Goal: Information Seeking & Learning: Learn about a topic

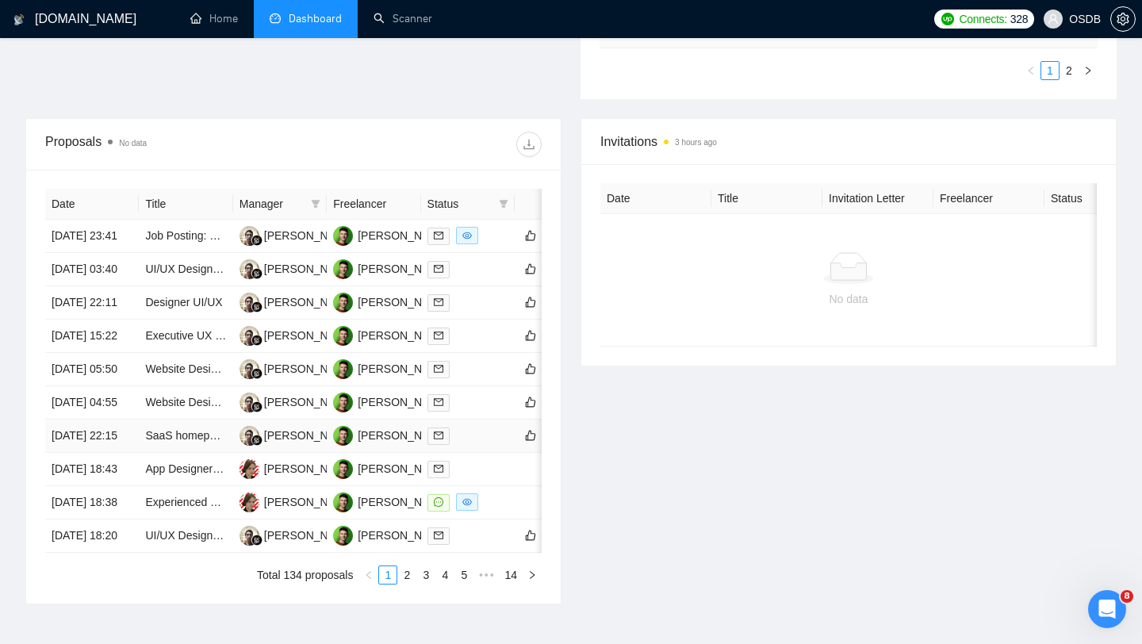
scroll to position [523, 0]
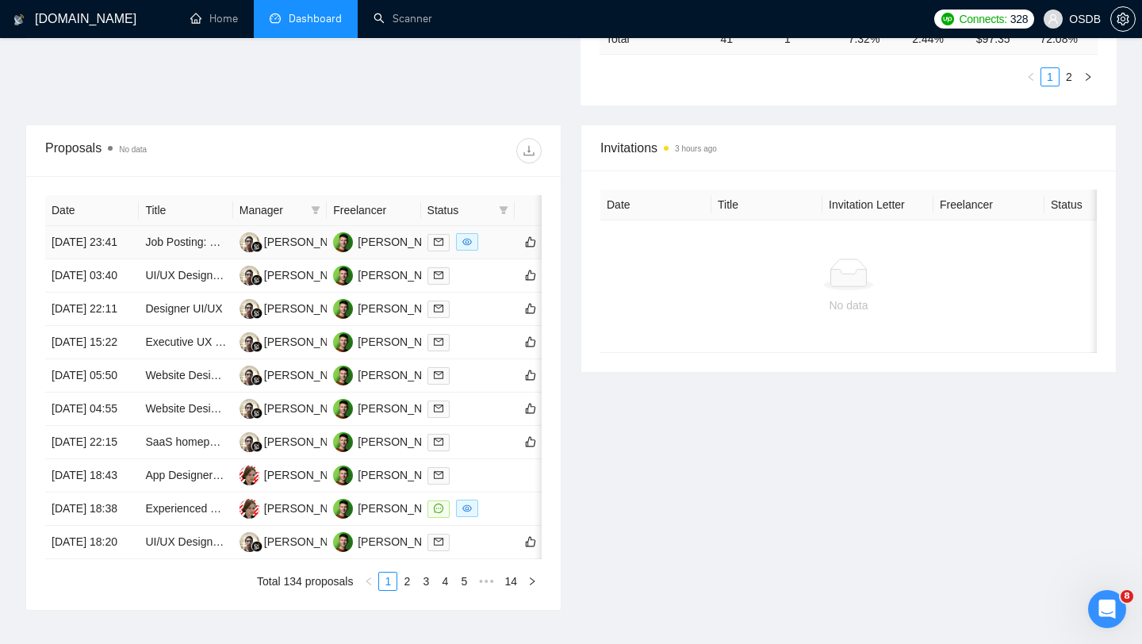
click at [212, 259] on td "Job Posting: Unbounce Build (Landing + About)" at bounding box center [186, 242] width 94 height 33
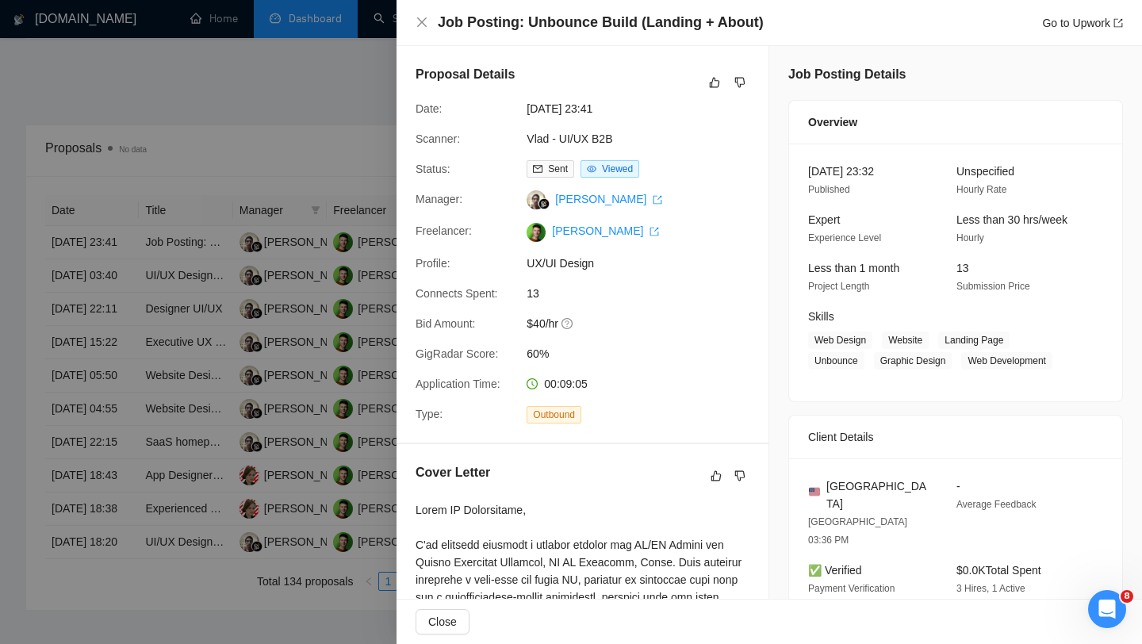
click at [228, 266] on div at bounding box center [571, 322] width 1142 height 644
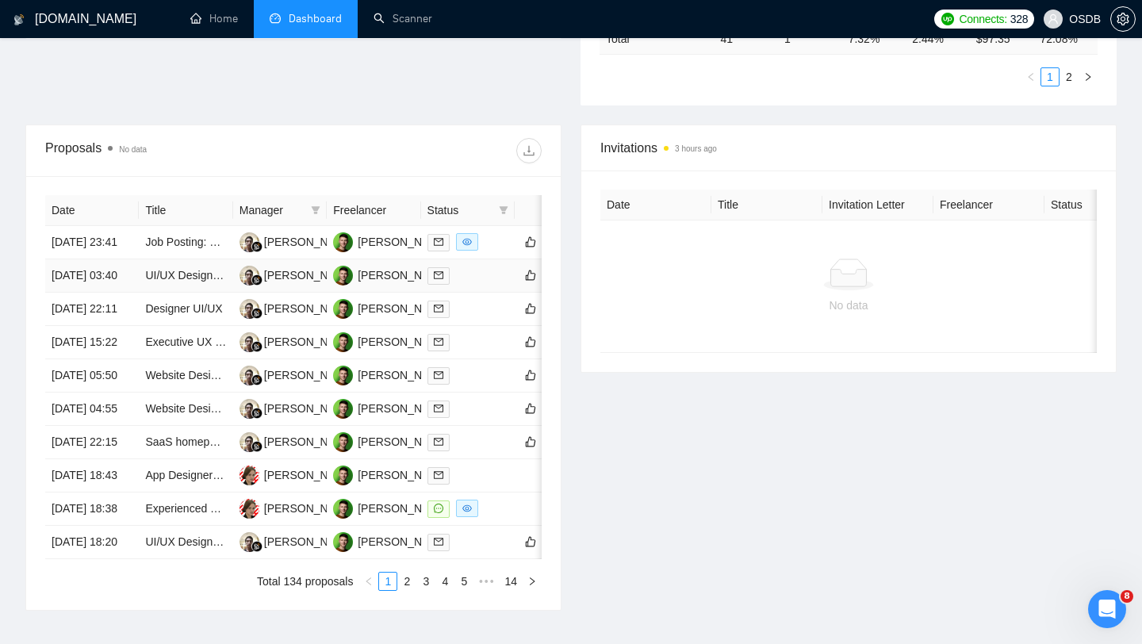
click at [489, 285] on div at bounding box center [468, 276] width 81 height 18
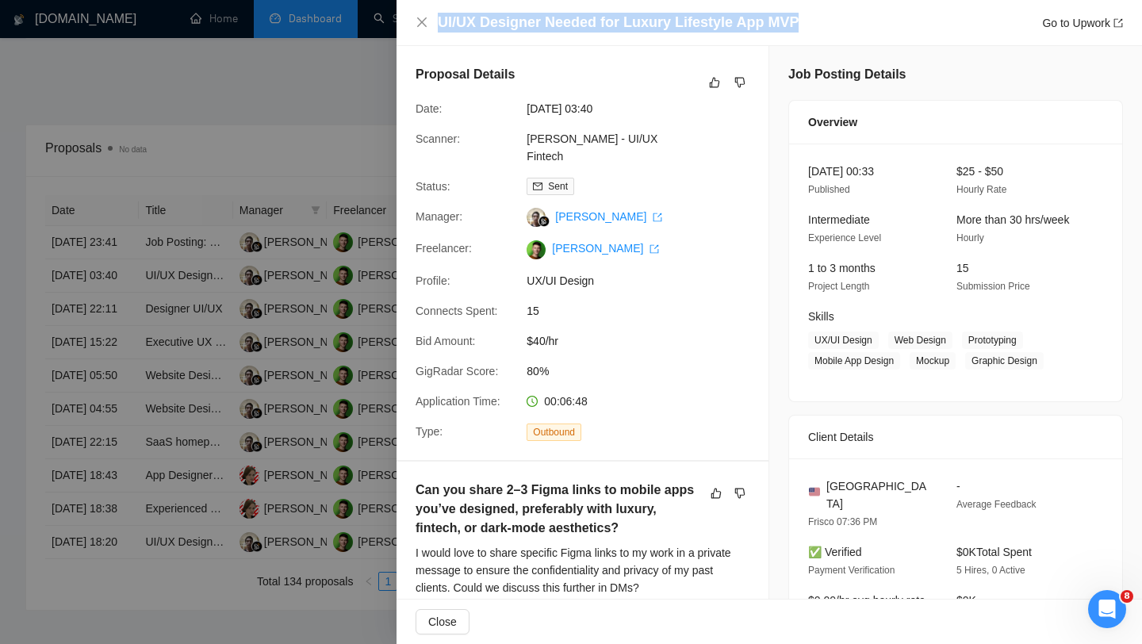
drag, startPoint x: 441, startPoint y: 19, endPoint x: 803, endPoint y: 28, distance: 361.8
click at [803, 28] on div "UI/UX Designer Needed for Luxury Lifestyle App MVP Go to Upwork" at bounding box center [780, 23] width 685 height 20
copy h4 "UI/UX Designer Needed for Luxury Lifestyle App MVP"
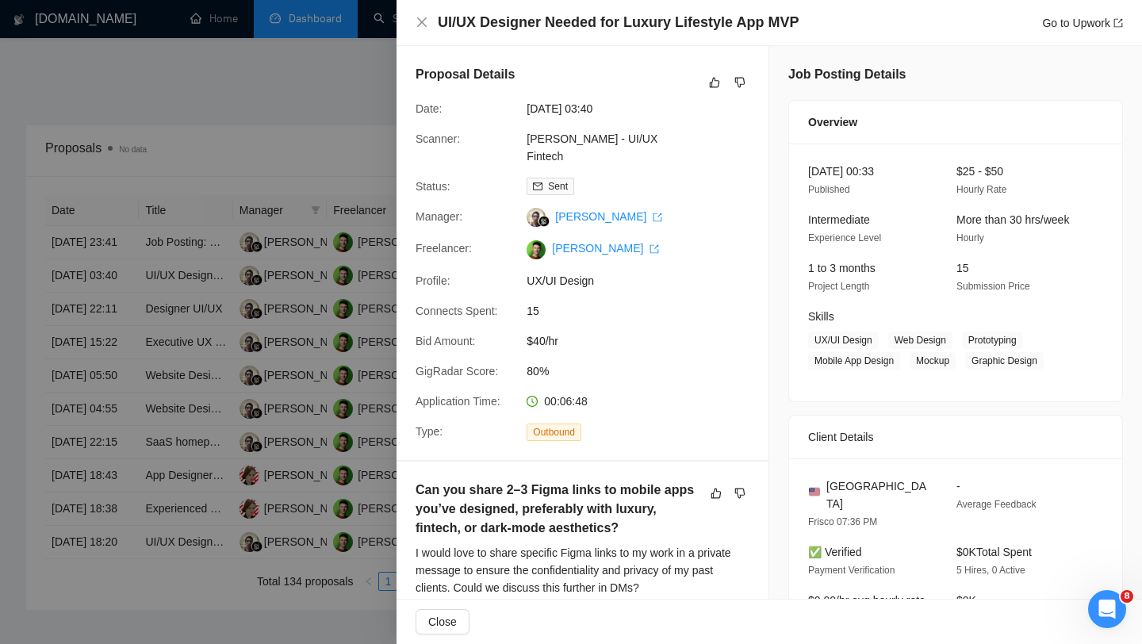
click at [198, 307] on div at bounding box center [571, 322] width 1142 height 644
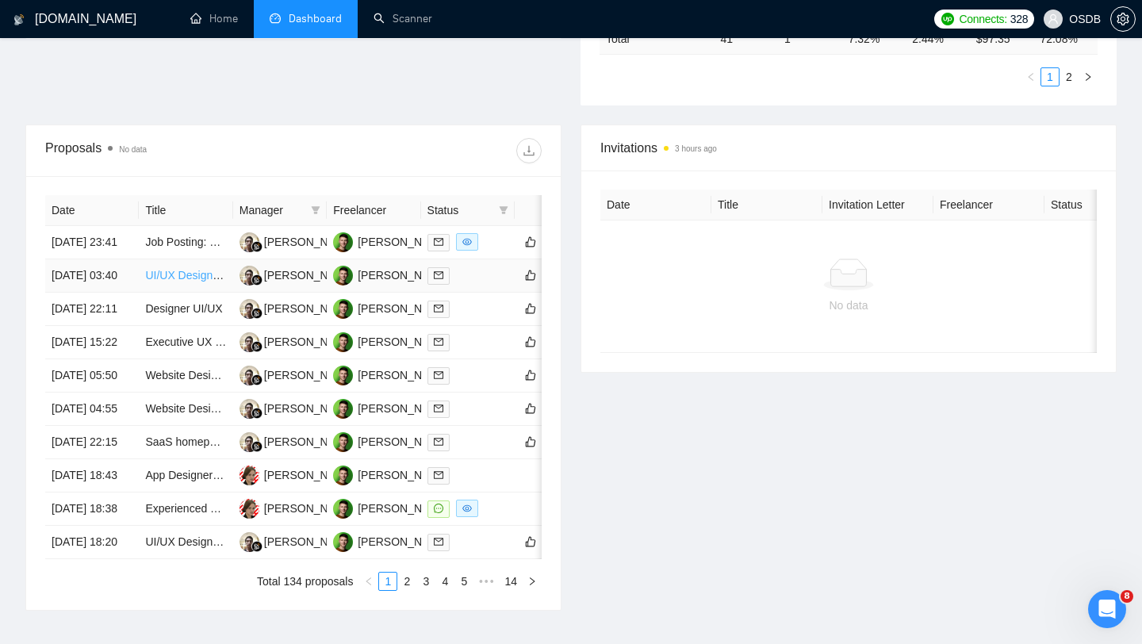
click at [202, 282] on link "UI/UX Designer Needed for Luxury Lifestyle App MVP" at bounding box center [277, 275] width 265 height 13
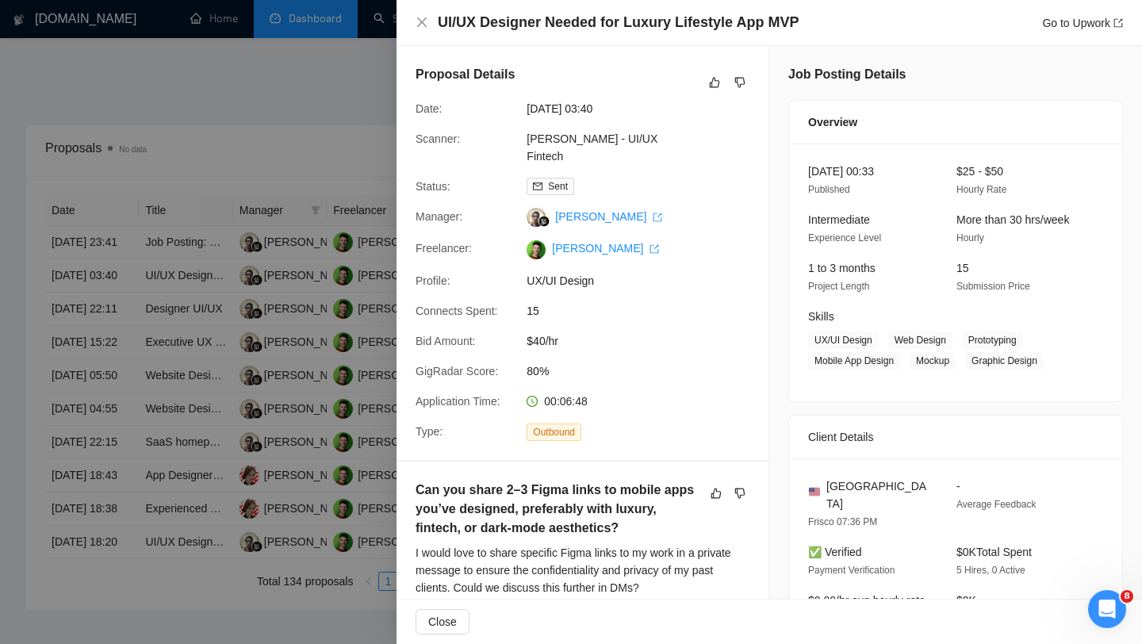
click at [332, 355] on div at bounding box center [571, 322] width 1142 height 644
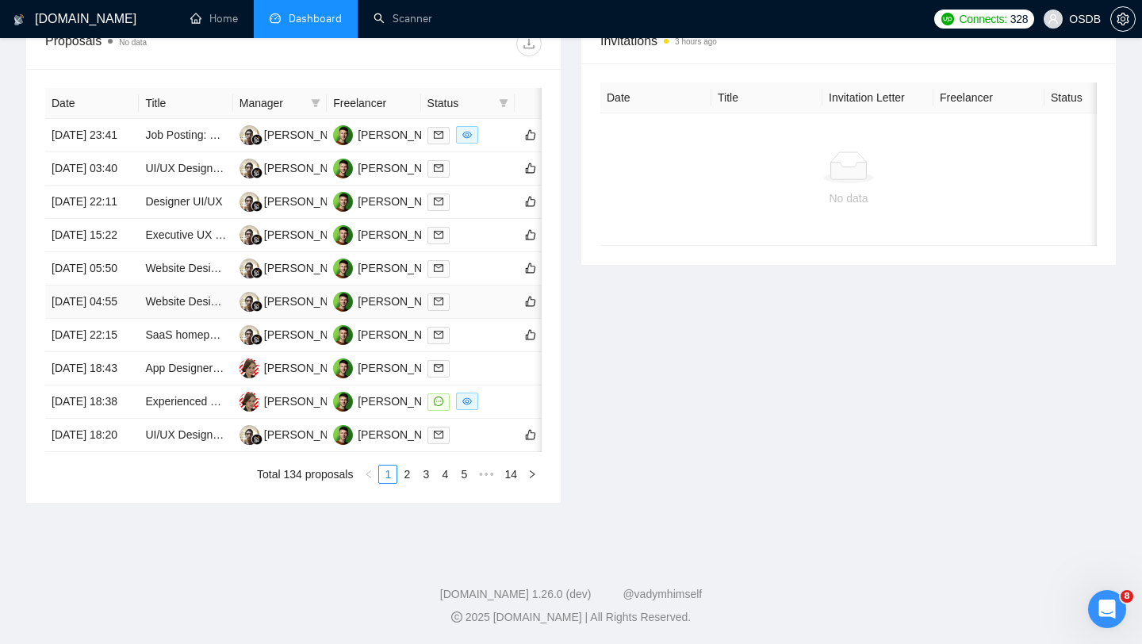
scroll to position [656, 0]
click at [474, 251] on td at bounding box center [468, 234] width 94 height 33
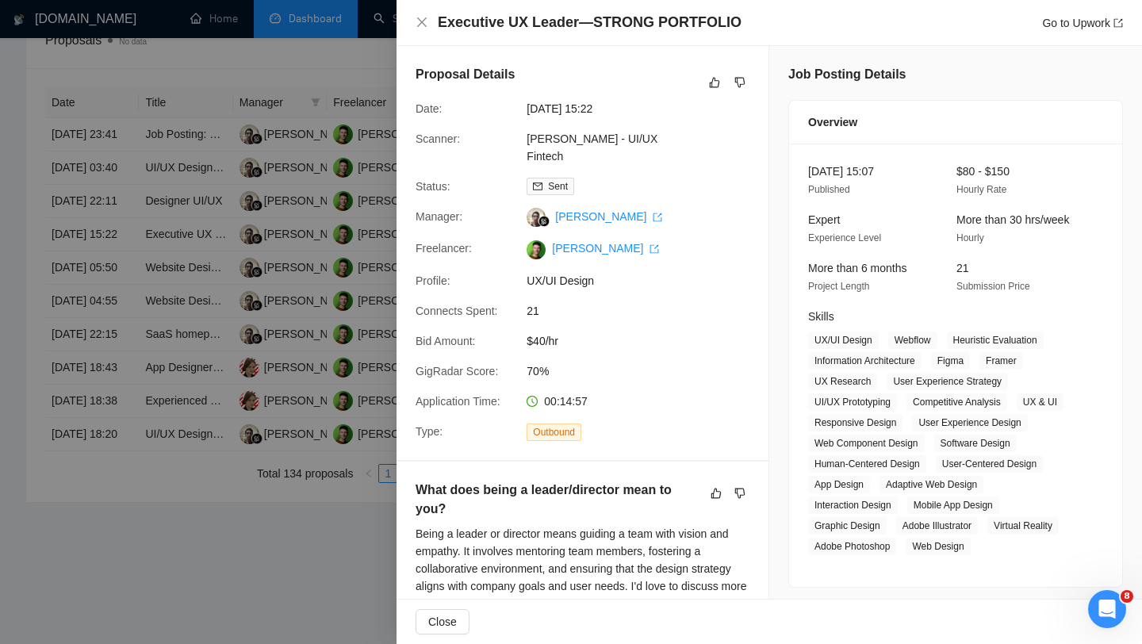
click at [303, 182] on div at bounding box center [571, 322] width 1142 height 644
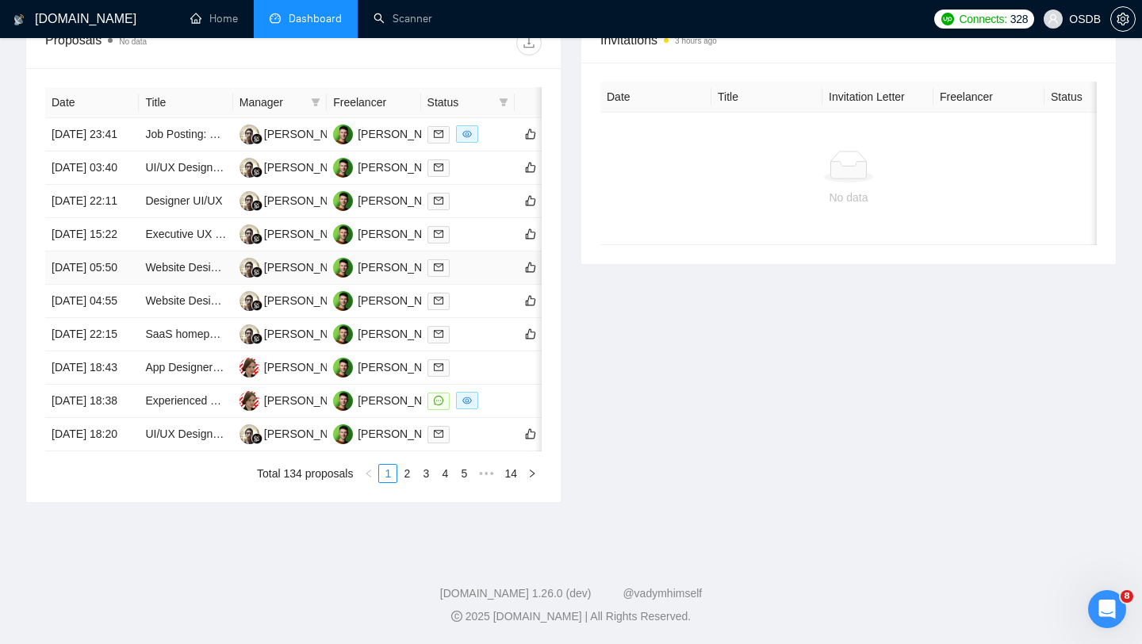
click at [450, 277] on link at bounding box center [442, 268] width 29 height 18
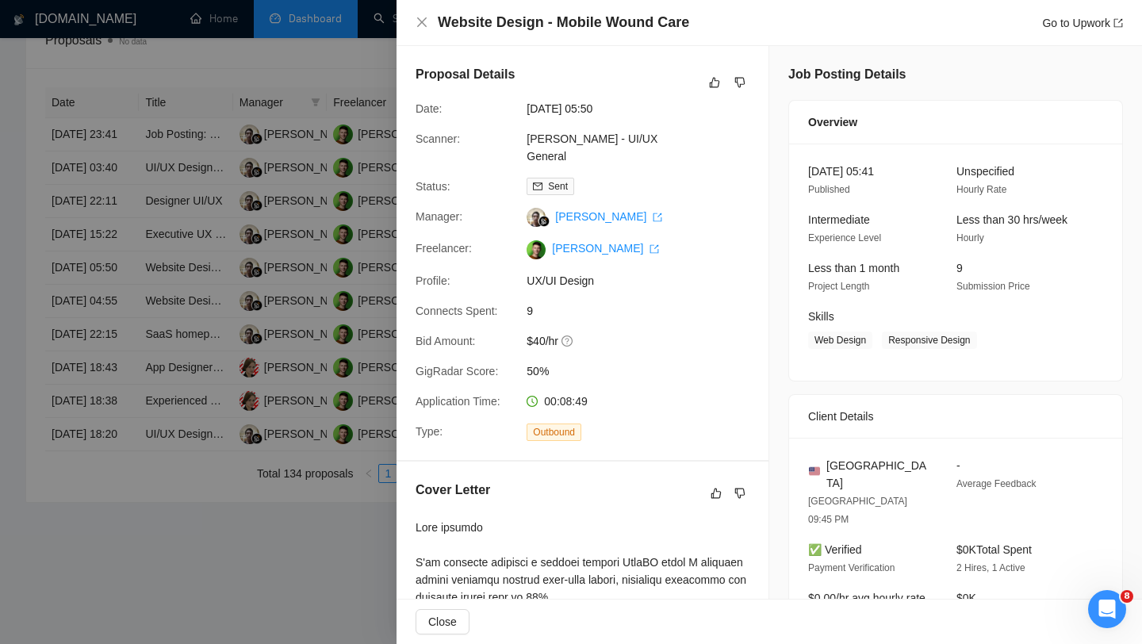
click at [310, 286] on div at bounding box center [571, 322] width 1142 height 644
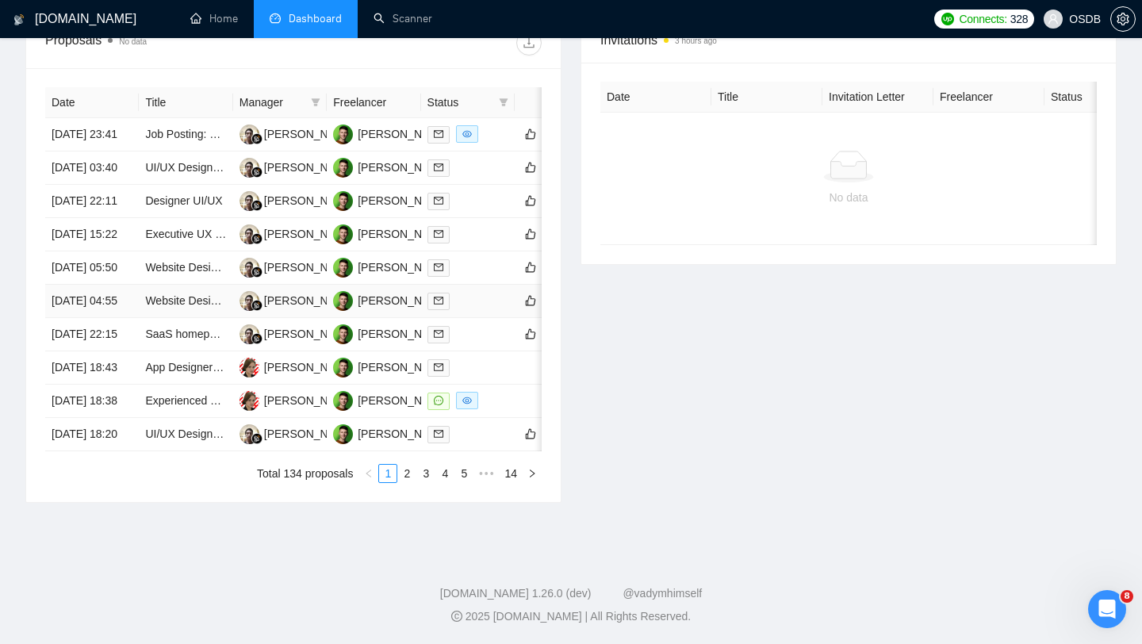
click at [478, 318] on td at bounding box center [468, 301] width 94 height 33
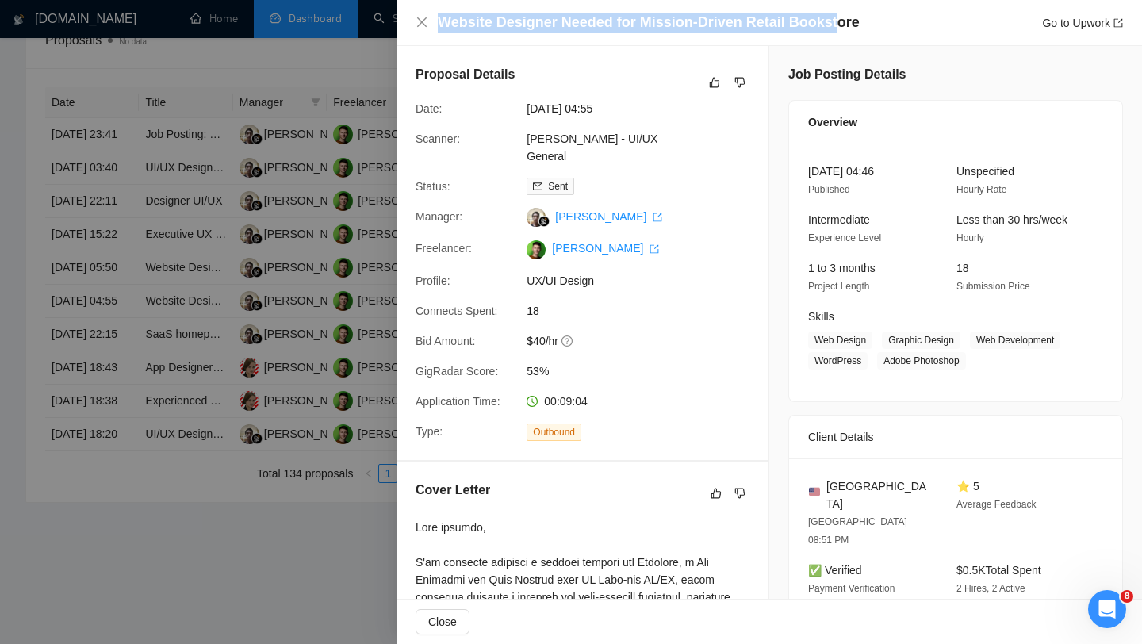
drag, startPoint x: 441, startPoint y: 19, endPoint x: 825, endPoint y: 18, distance: 383.9
click at [825, 18] on h4 "Website Designer Needed for Mission-Driven Retail Bookstore" at bounding box center [649, 23] width 422 height 20
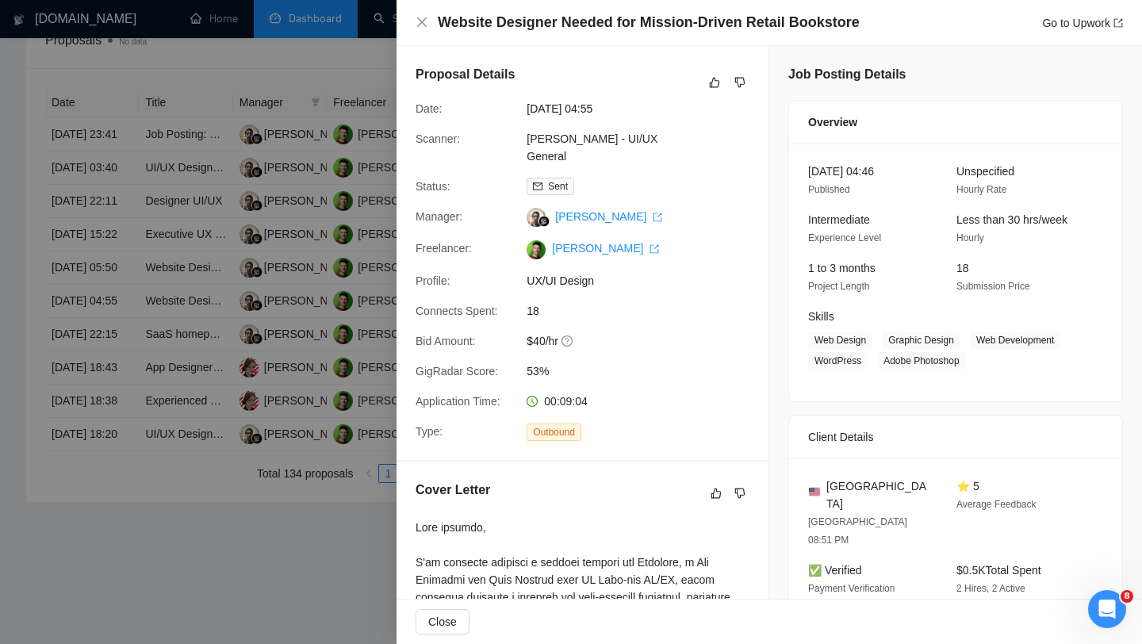
click at [214, 255] on div at bounding box center [571, 322] width 1142 height 644
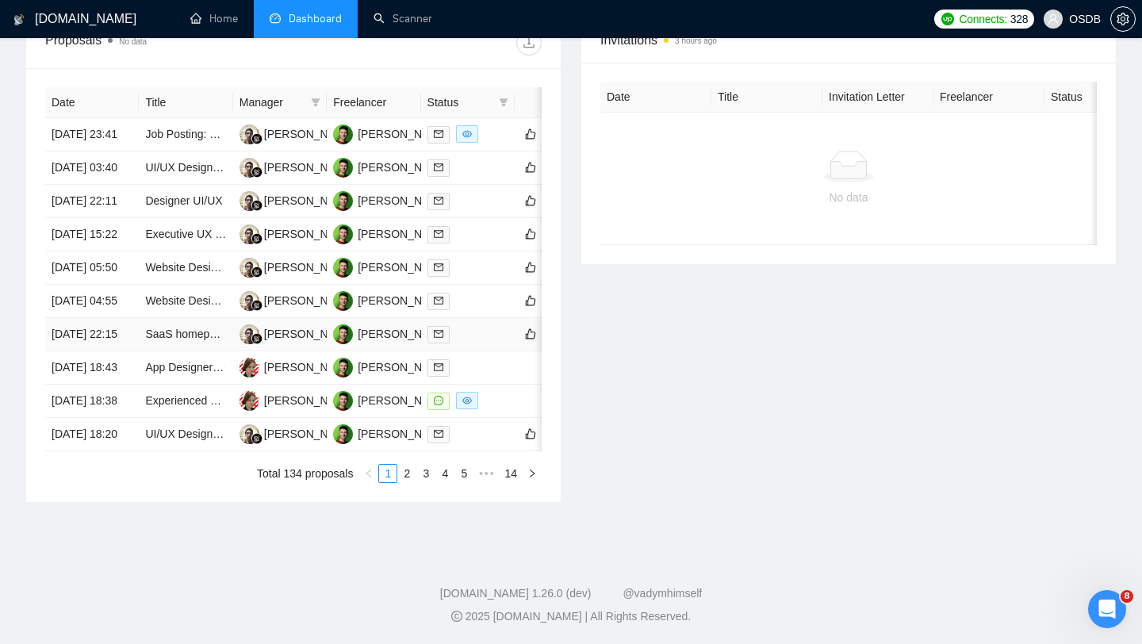
click at [471, 351] on td at bounding box center [468, 334] width 94 height 33
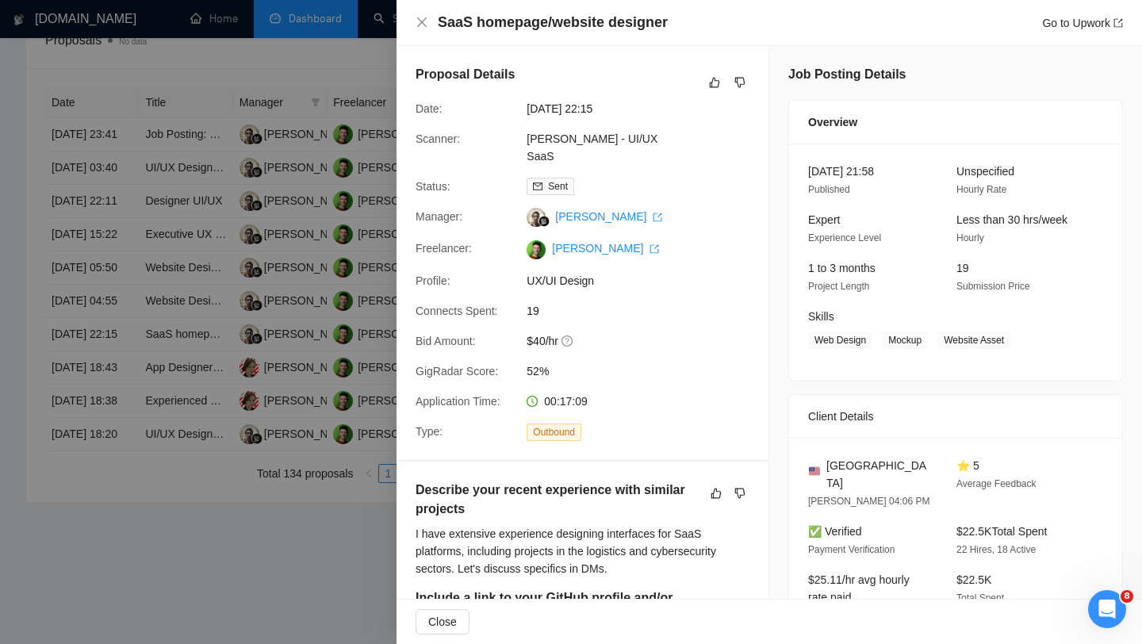
click at [341, 294] on div at bounding box center [571, 322] width 1142 height 644
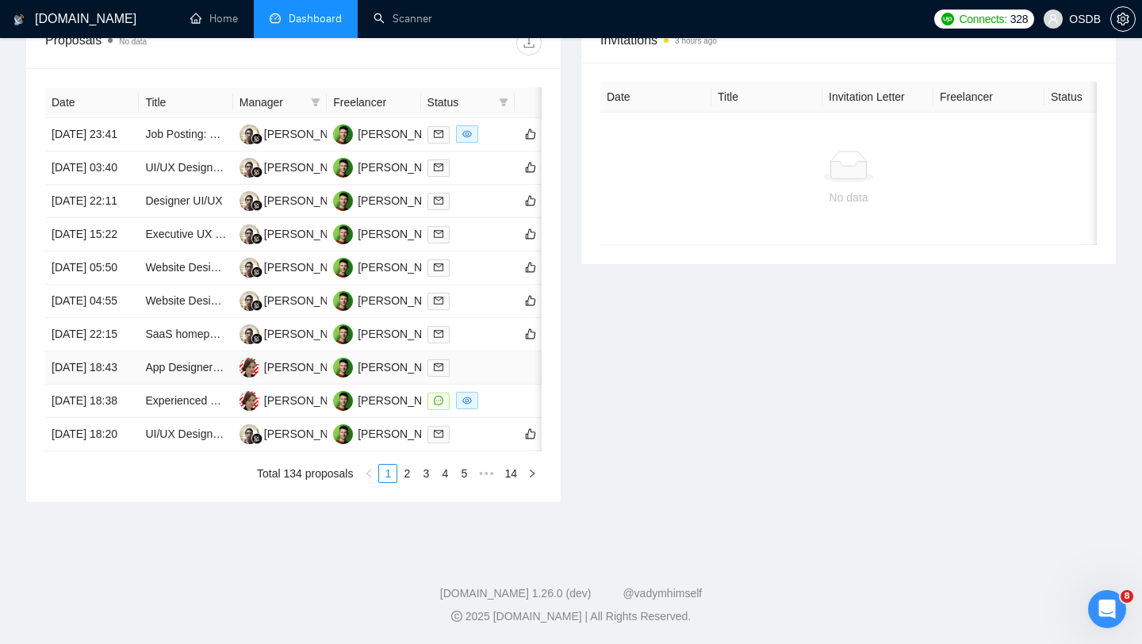
click at [227, 385] on td "App Designer Needed for Ride-Sharing Application Development" at bounding box center [186, 367] width 94 height 33
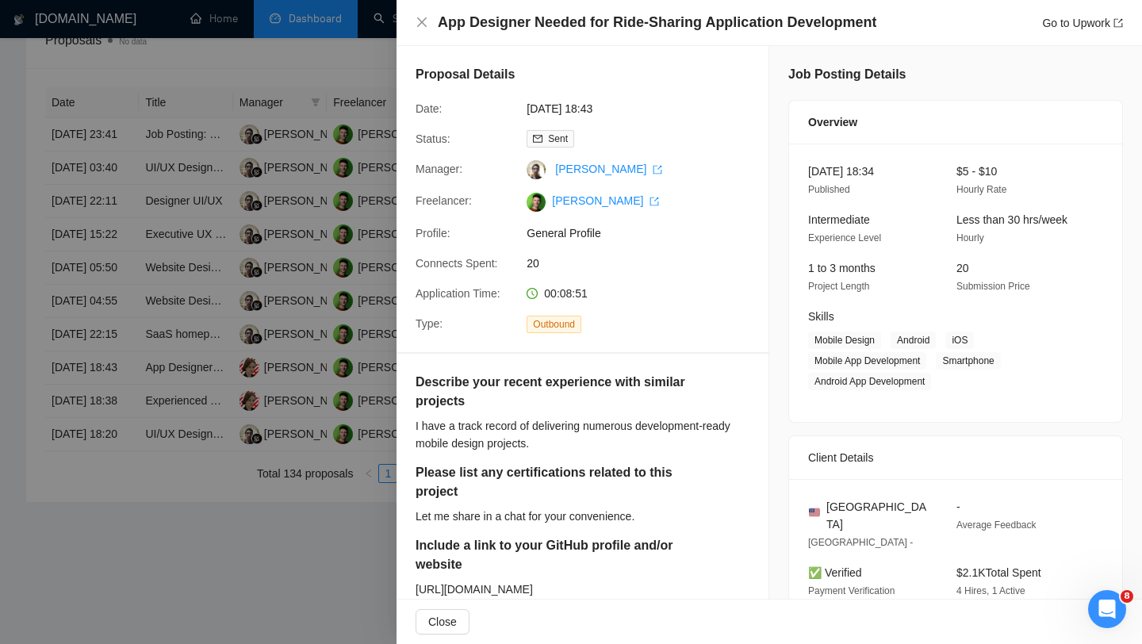
click at [159, 390] on div at bounding box center [571, 322] width 1142 height 644
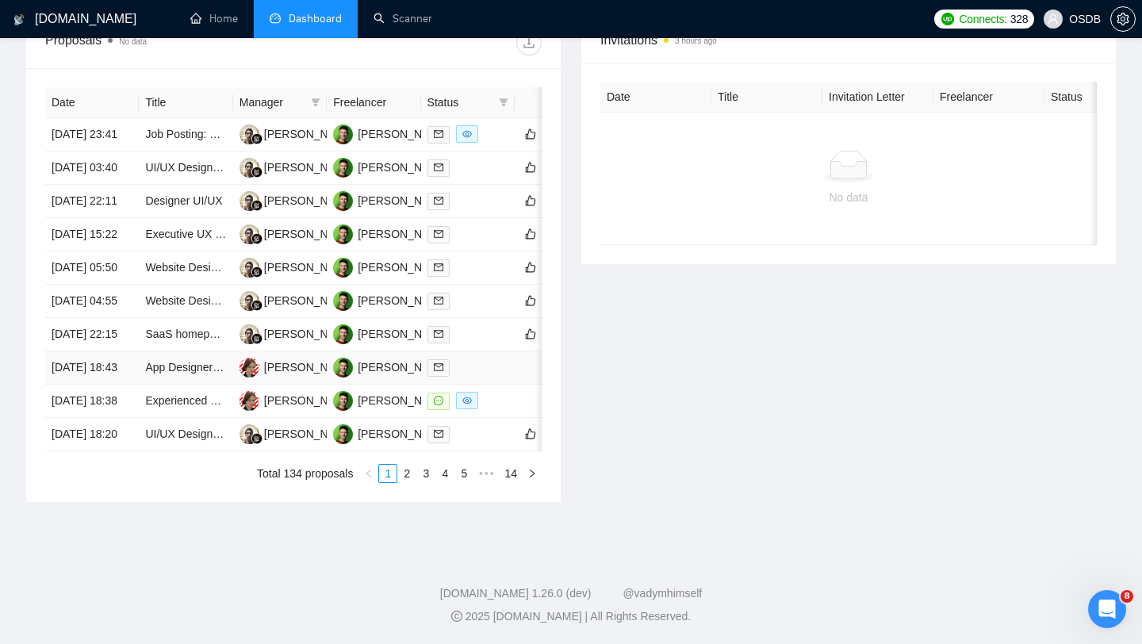
click at [200, 385] on td "App Designer Needed for Ride-Sharing Application Development" at bounding box center [186, 367] width 94 height 33
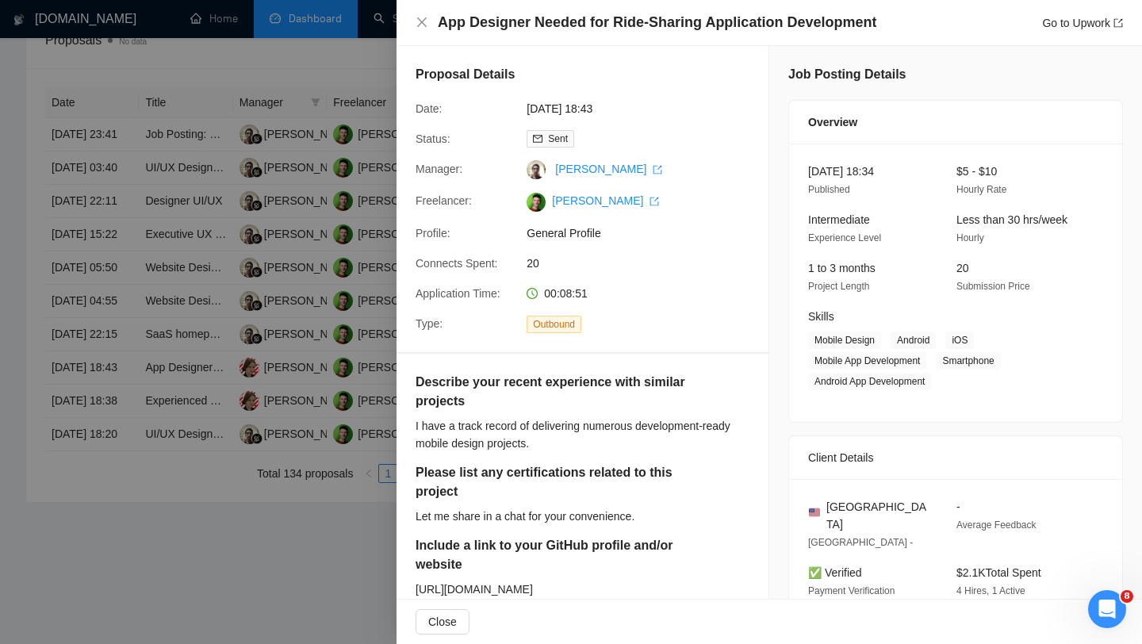
click at [199, 462] on div at bounding box center [571, 322] width 1142 height 644
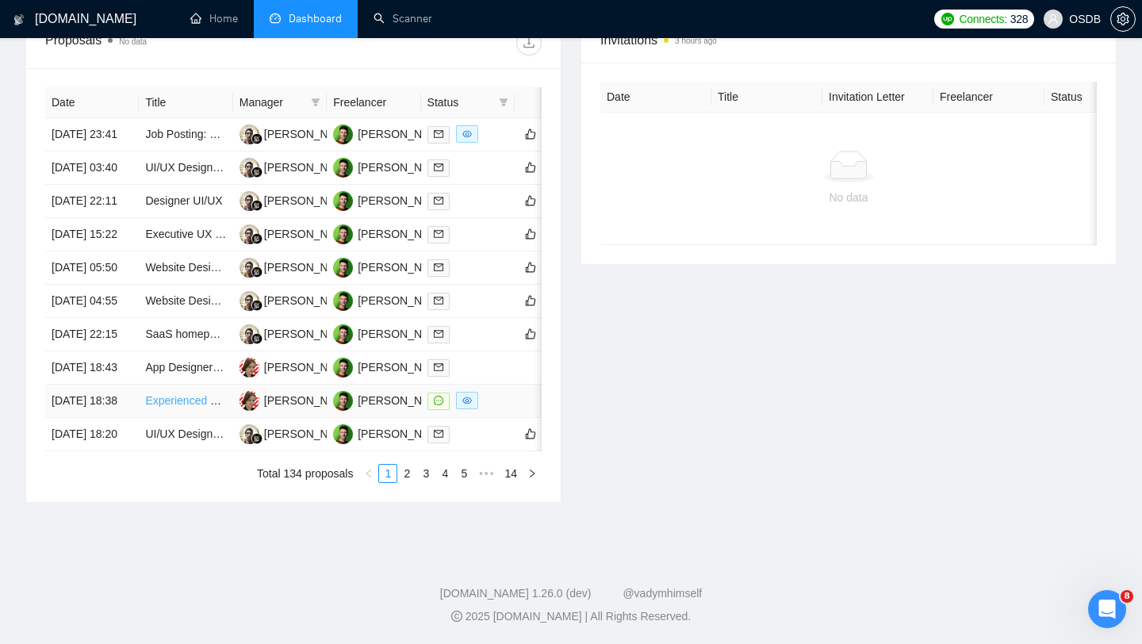
click at [192, 407] on link "Experienced UI/UX Consultant – Design Workshops & Screen Layouts" at bounding box center [318, 400] width 347 height 13
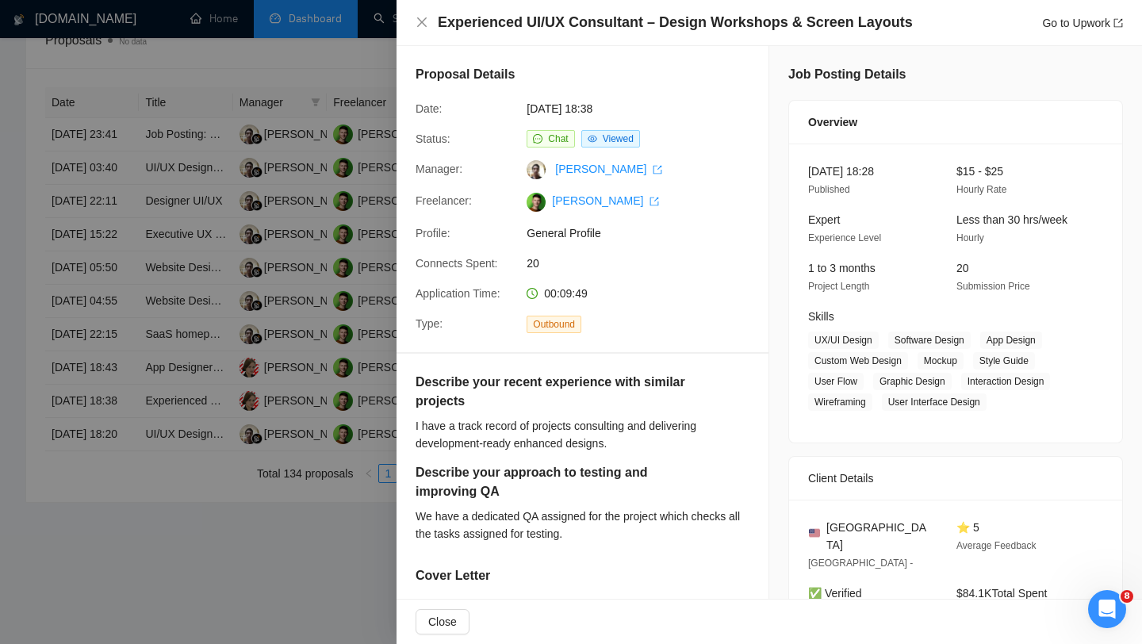
click at [304, 368] on div at bounding box center [571, 322] width 1142 height 644
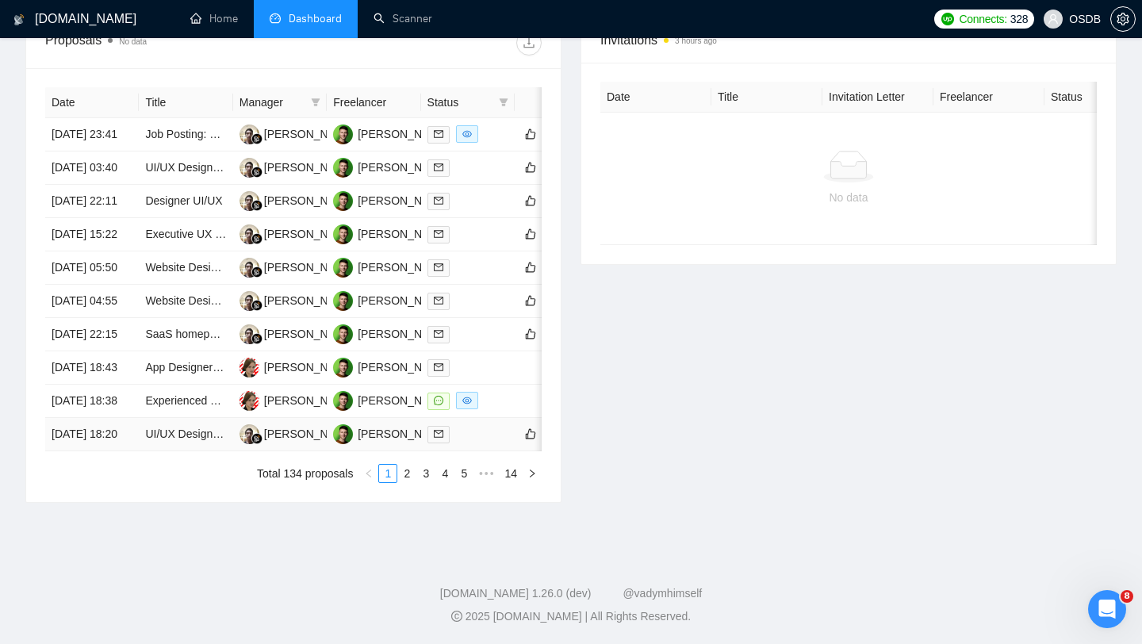
click at [497, 443] on div at bounding box center [468, 434] width 81 height 18
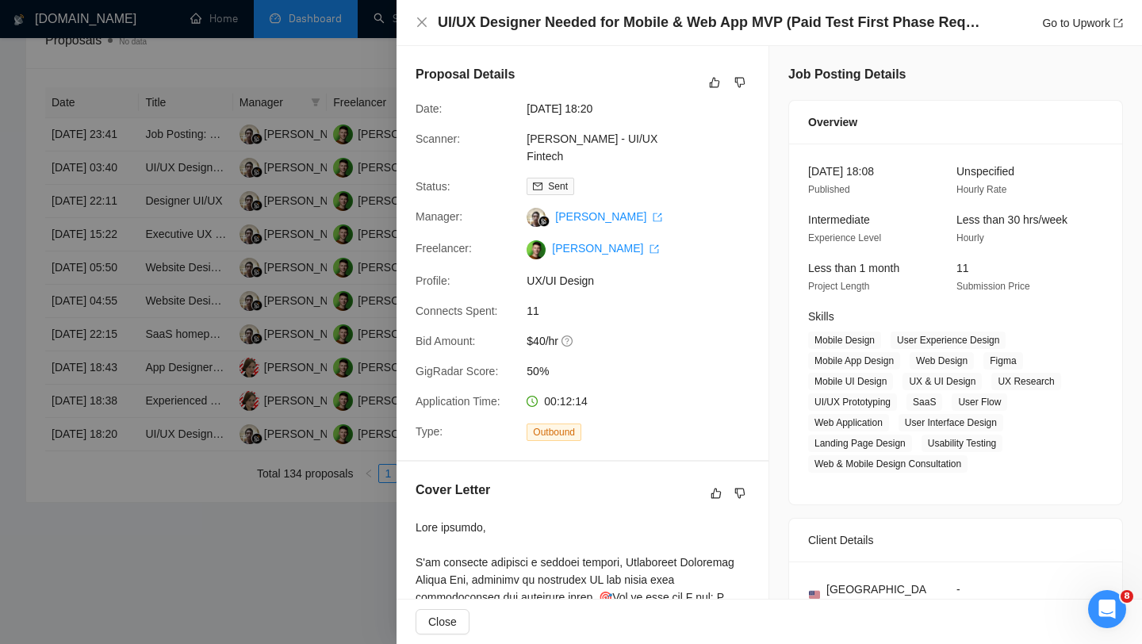
click at [194, 562] on div at bounding box center [571, 322] width 1142 height 644
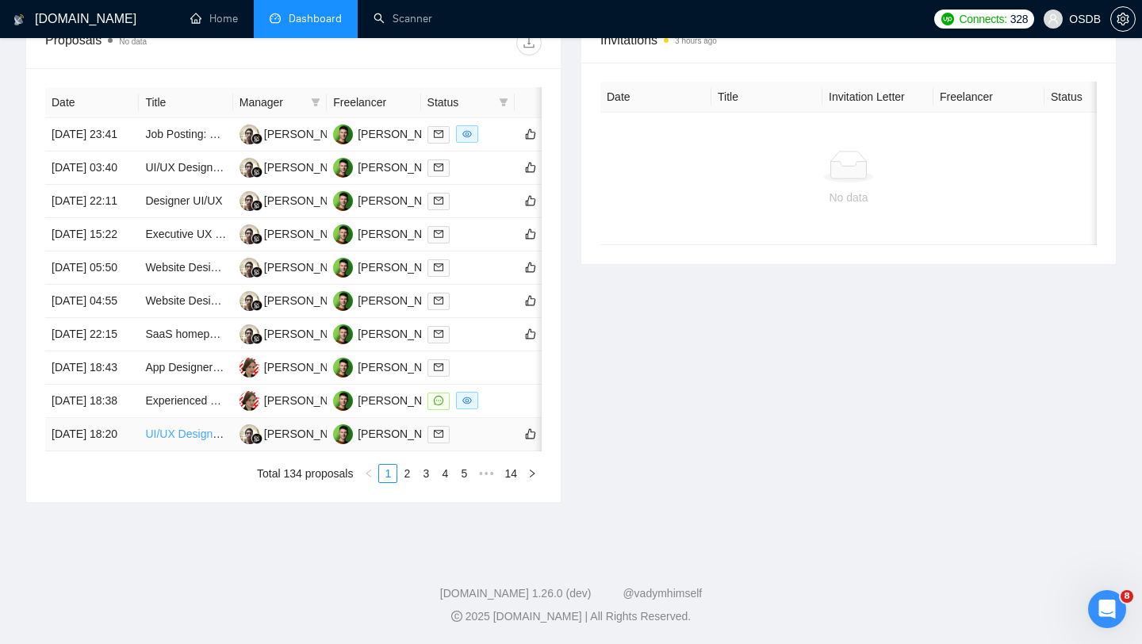
click at [194, 440] on link "UI/UX Designer Needed for Mobile & Web App MVP (Paid Test First Phase Required)…" at bounding box center [404, 434] width 519 height 13
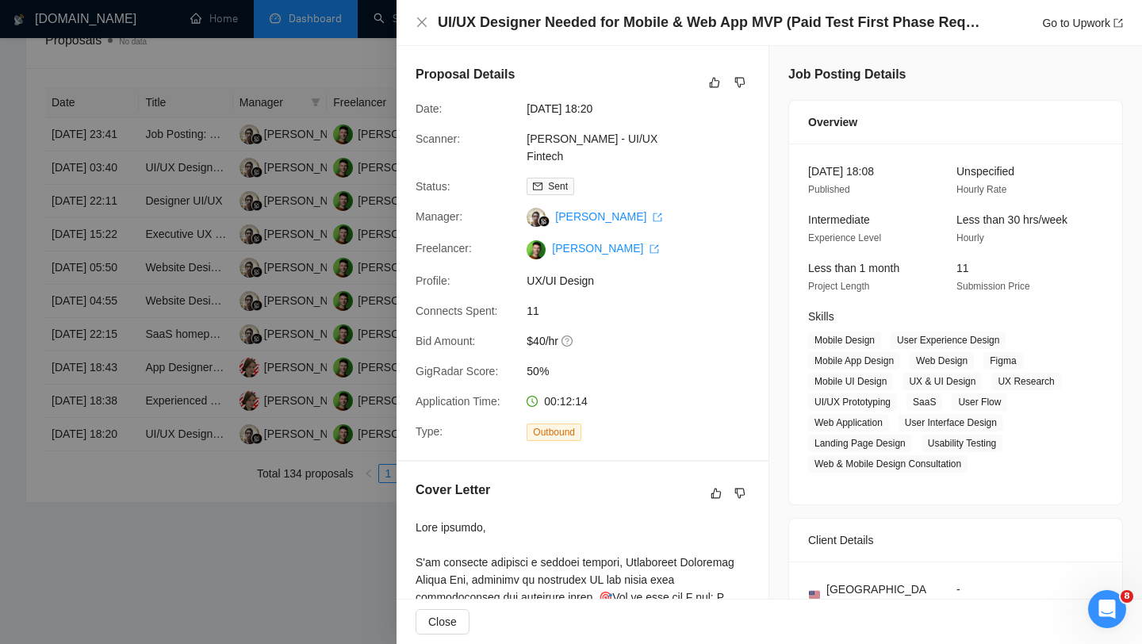
click at [290, 446] on div at bounding box center [571, 322] width 1142 height 644
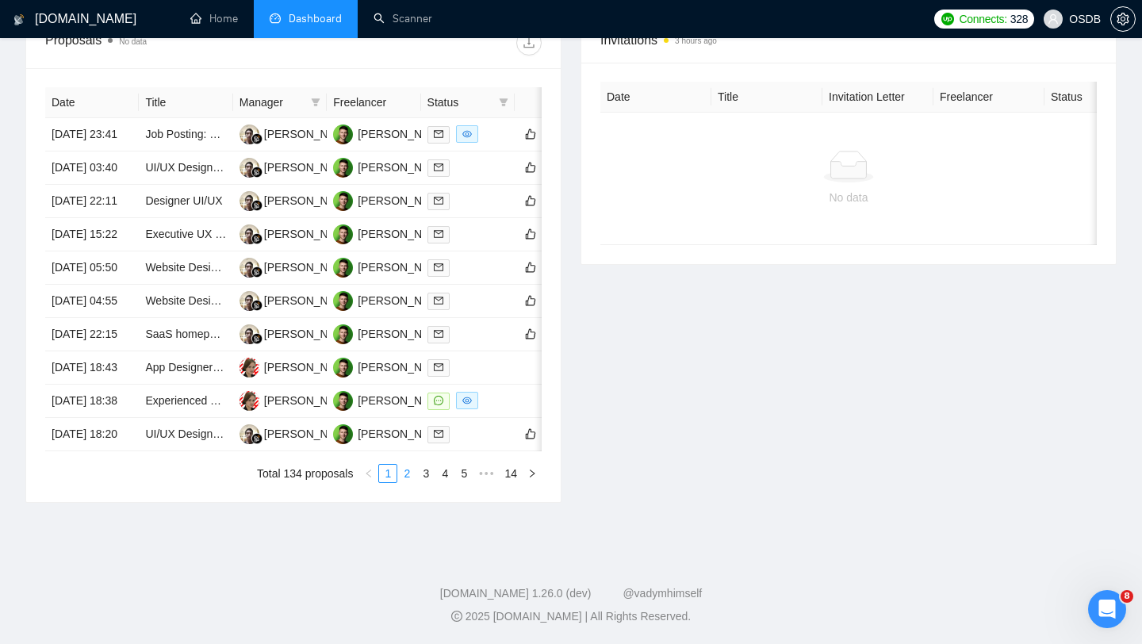
click at [399, 482] on link "2" at bounding box center [406, 473] width 17 height 17
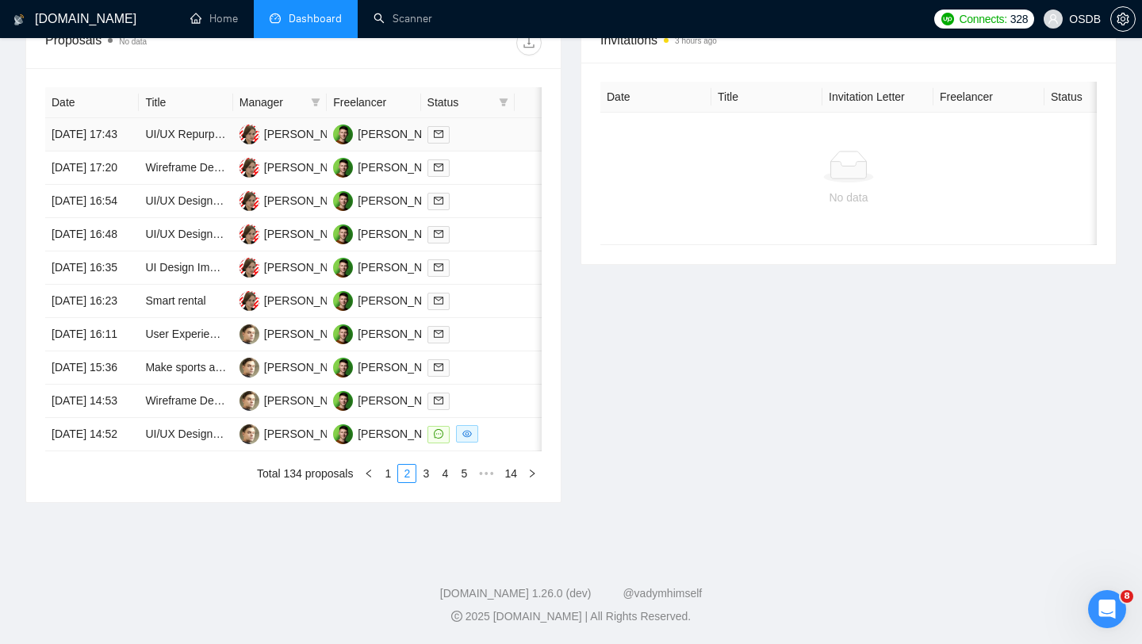
click at [472, 125] on div at bounding box center [468, 134] width 81 height 18
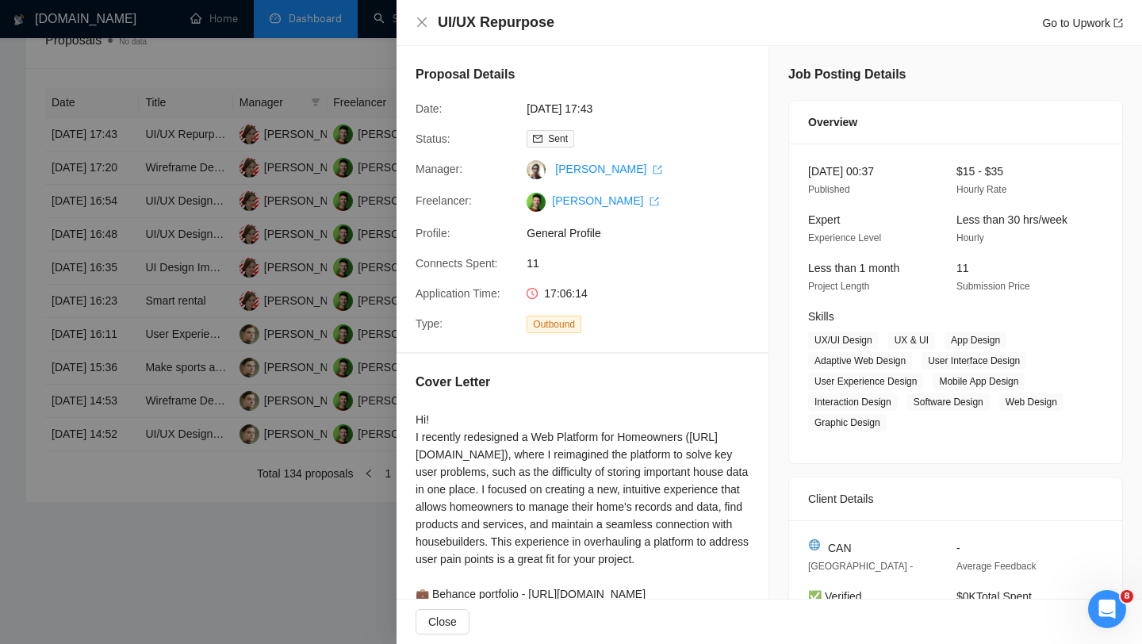
click at [305, 152] on div at bounding box center [571, 322] width 1142 height 644
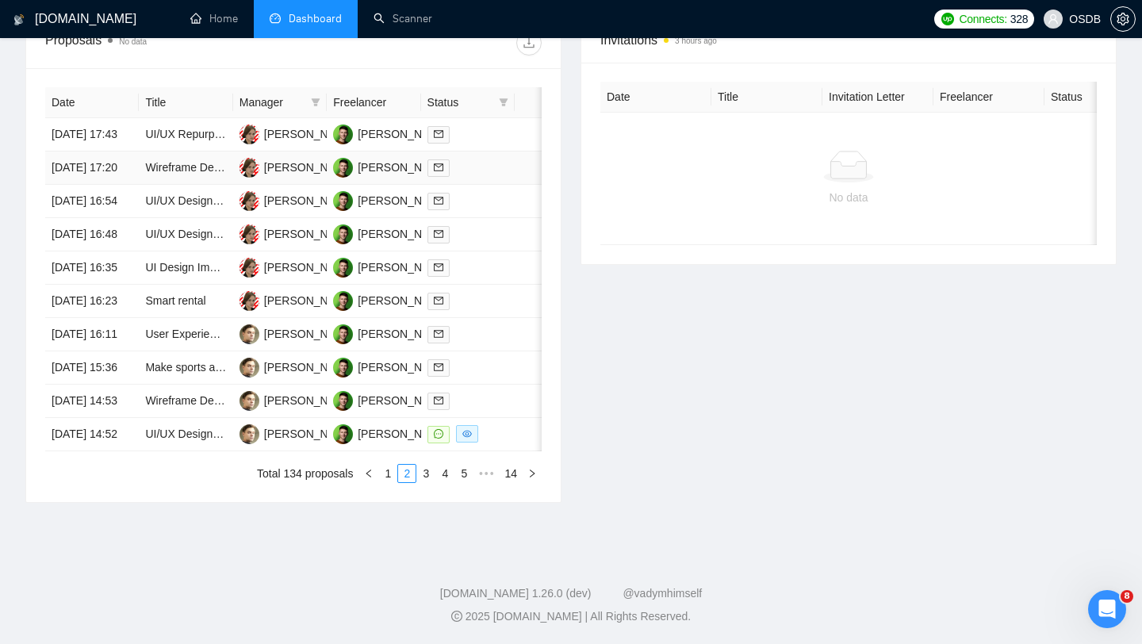
click at [198, 179] on td "Wireframe Design for Mental Health App" at bounding box center [186, 168] width 94 height 33
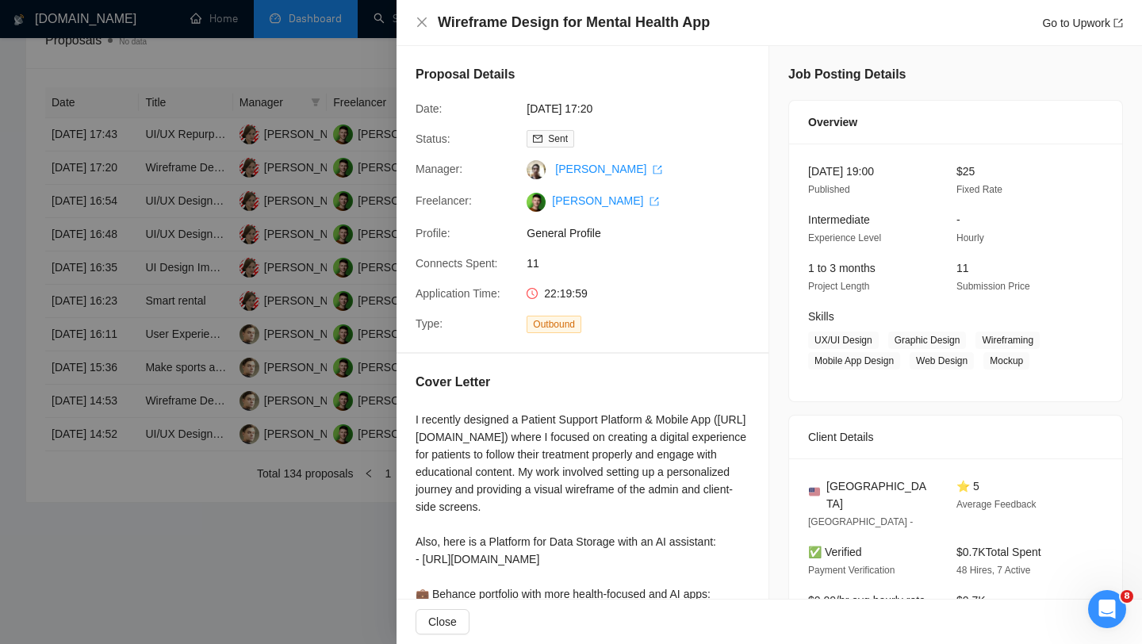
click at [164, 171] on div at bounding box center [571, 322] width 1142 height 644
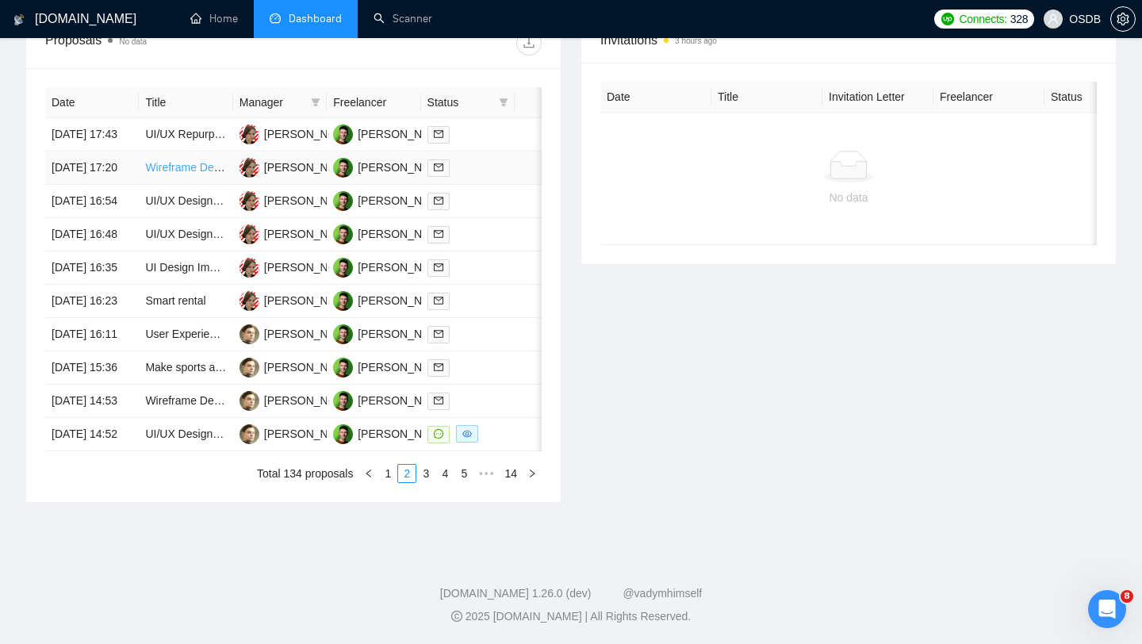
click at [188, 164] on link "Wireframe Design for Mental Health App" at bounding box center [244, 167] width 199 height 13
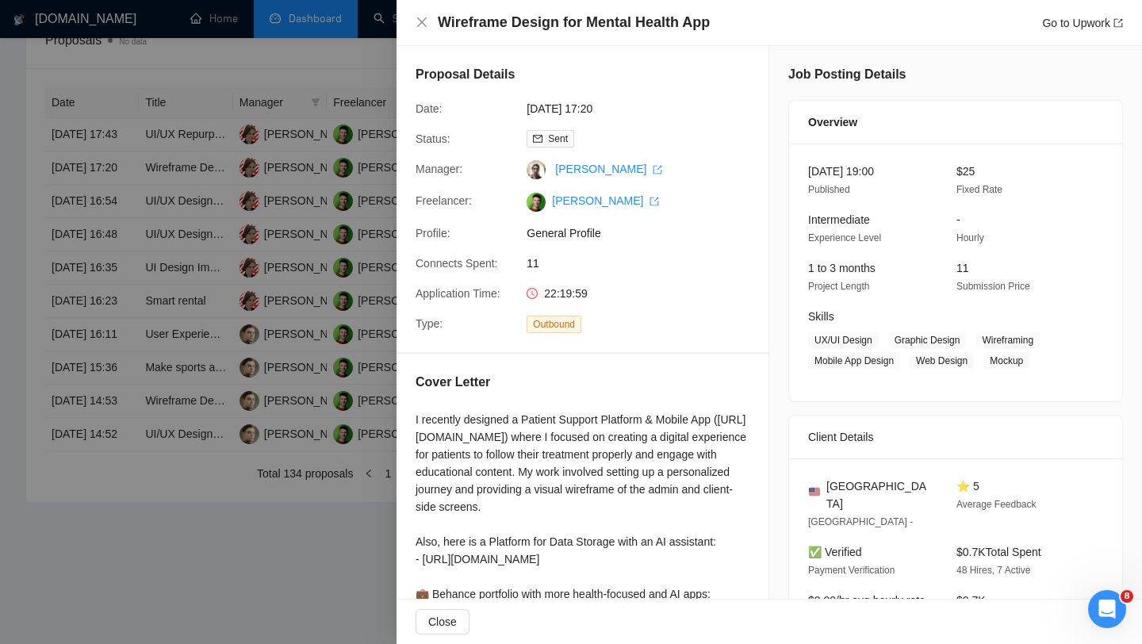
click at [250, 422] on div at bounding box center [571, 322] width 1142 height 644
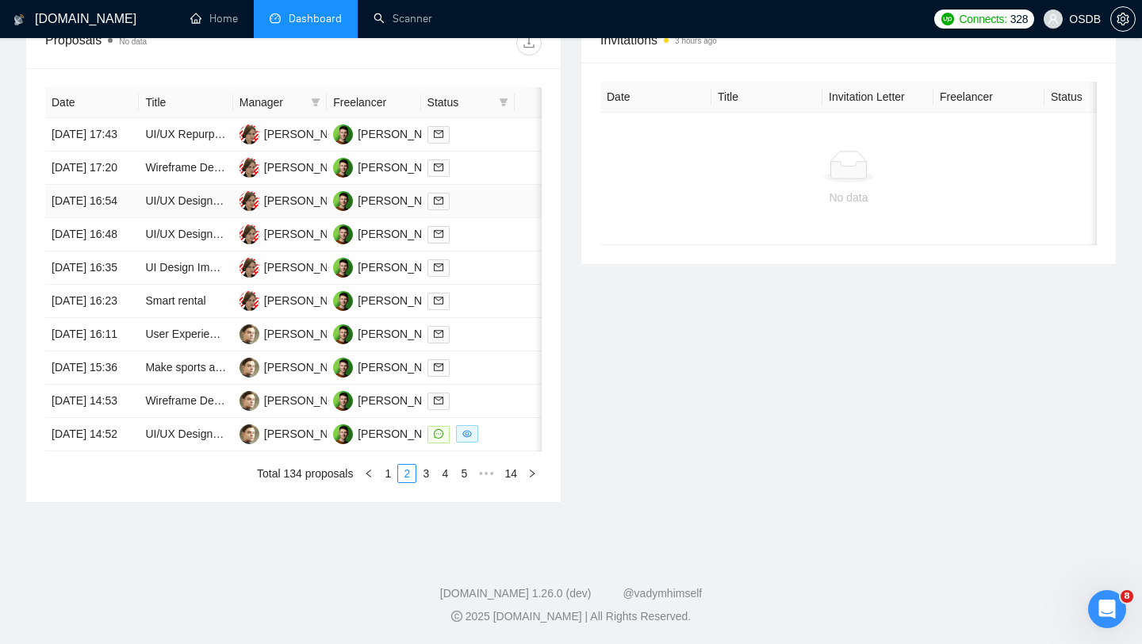
click at [482, 210] on div at bounding box center [468, 201] width 81 height 18
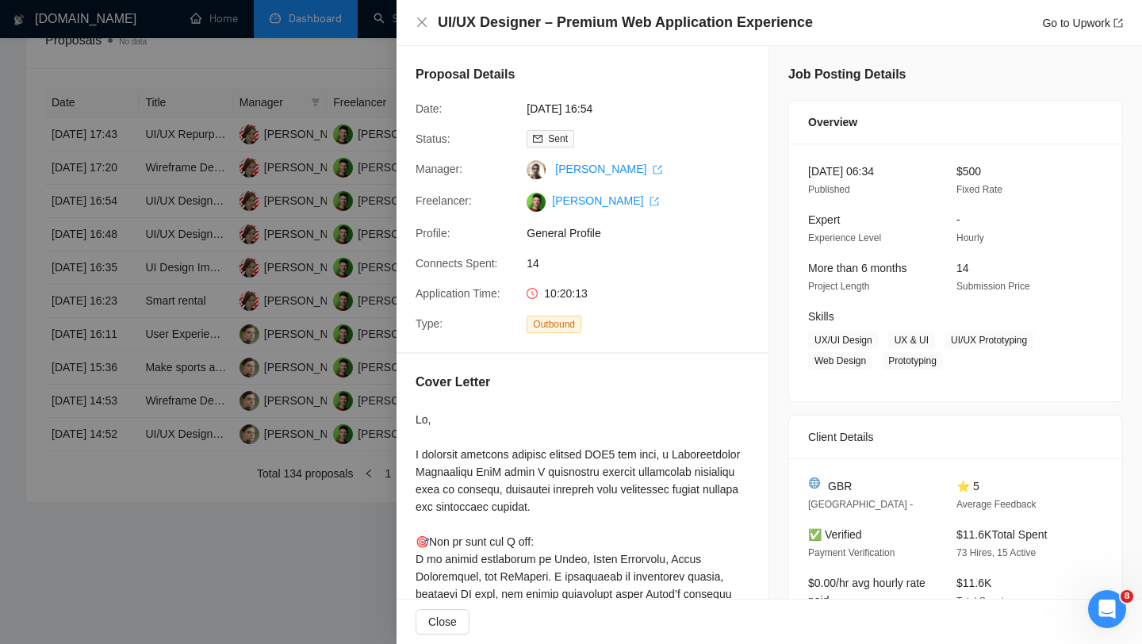
click at [185, 205] on div at bounding box center [571, 322] width 1142 height 644
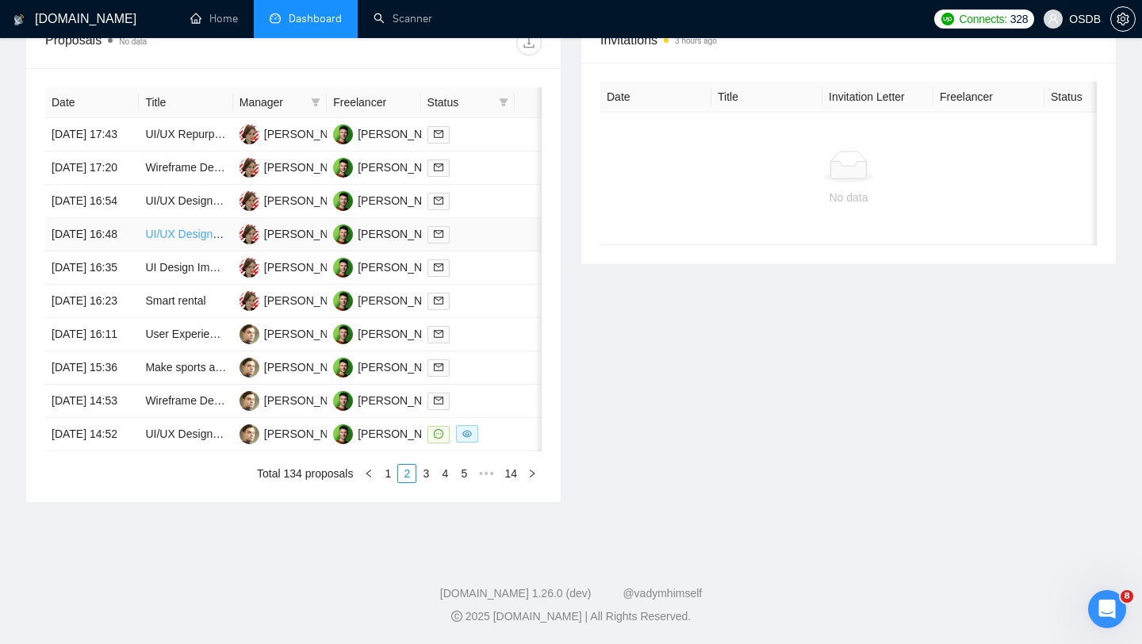
click at [172, 240] on link "UI/UX Designer for AI-Powered SaaS" at bounding box center [237, 234] width 184 height 13
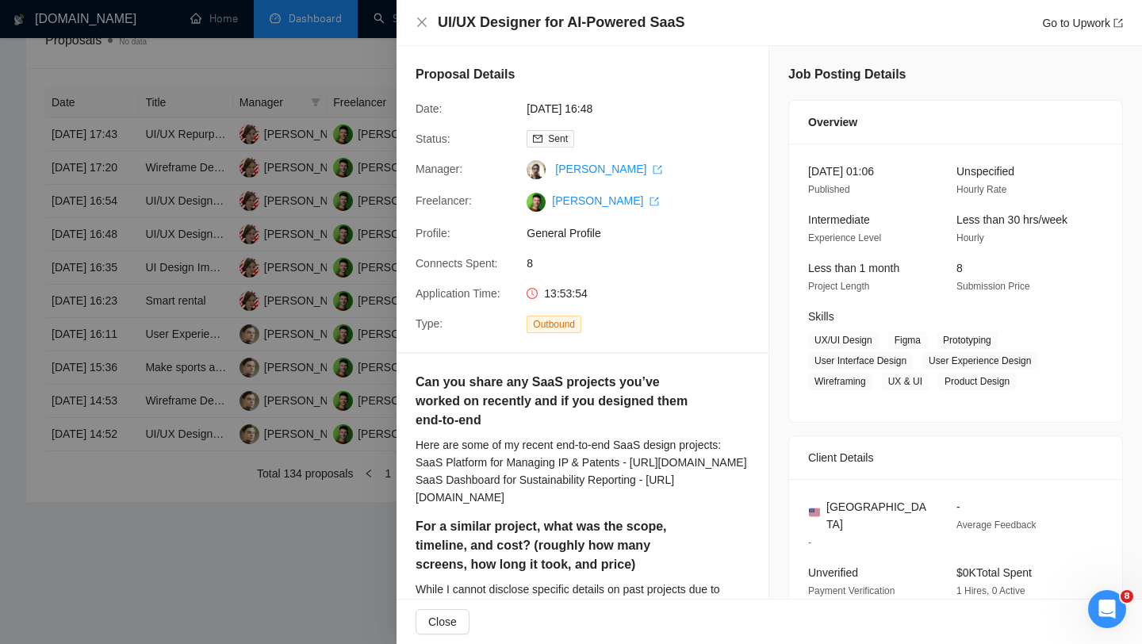
click at [282, 324] on div at bounding box center [571, 322] width 1142 height 644
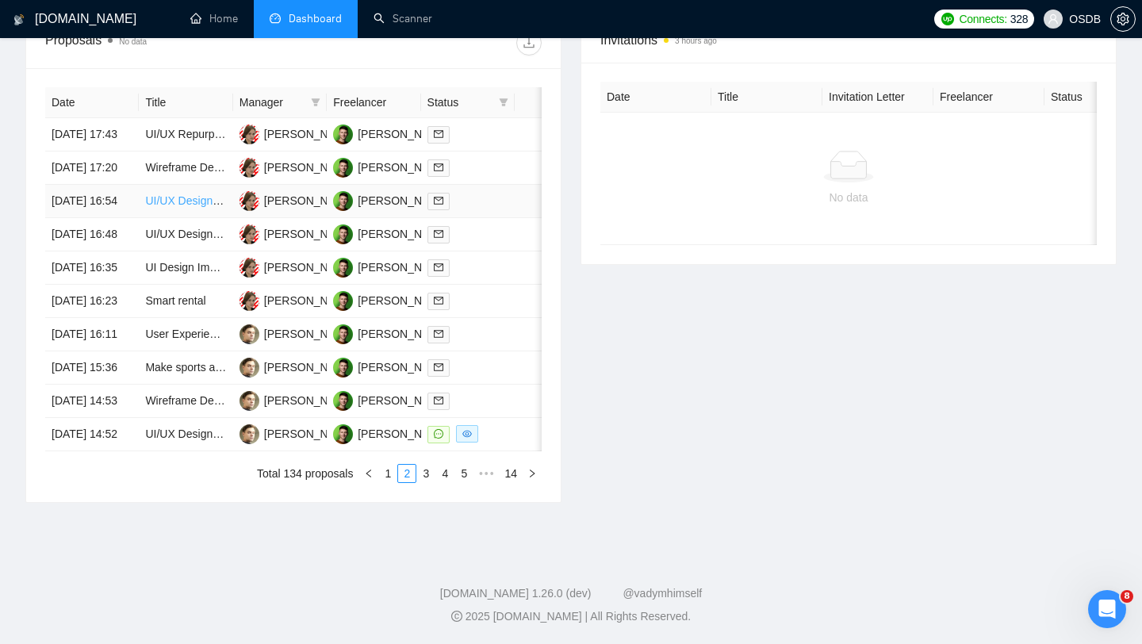
click at [177, 207] on link "UI/UX Designer – Premium Web Application Experience" at bounding box center [282, 200] width 275 height 13
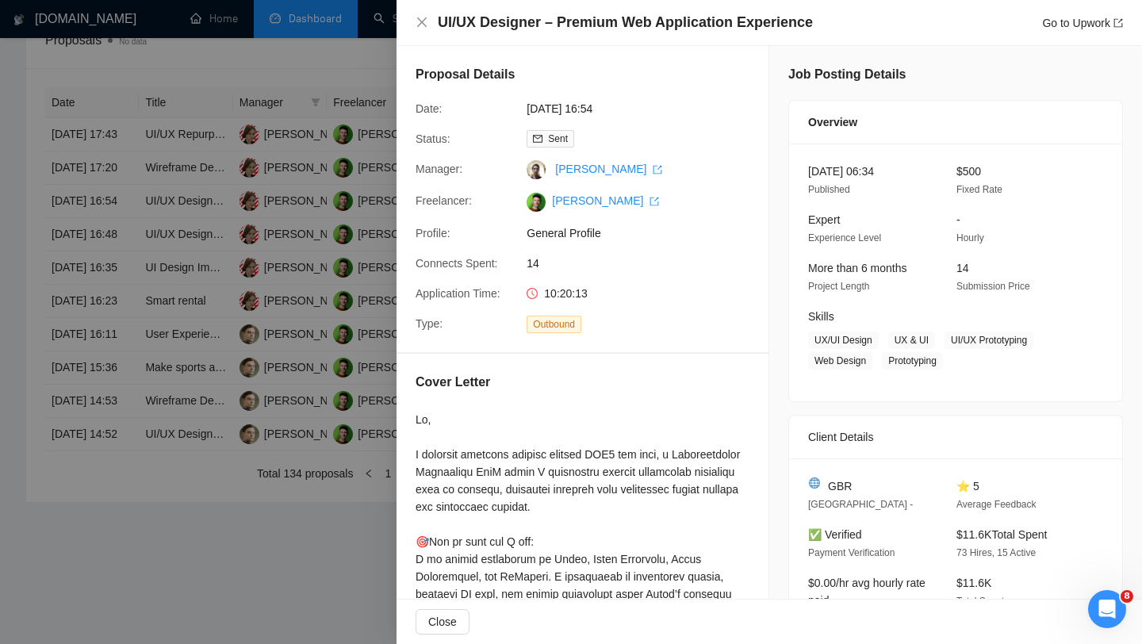
click at [142, 267] on div at bounding box center [571, 322] width 1142 height 644
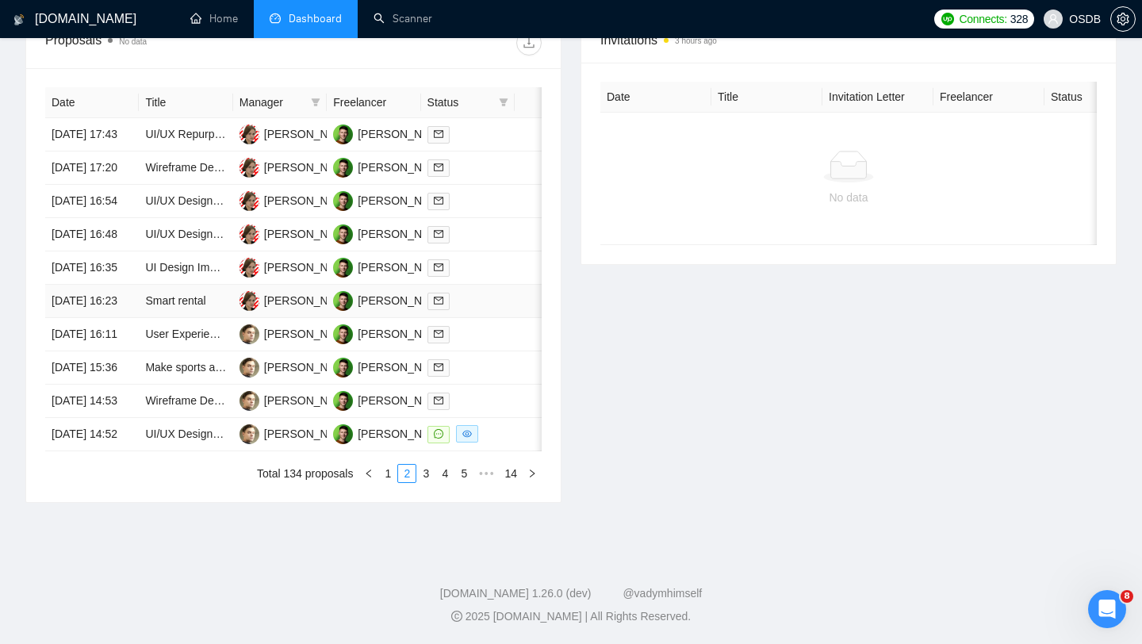
click at [486, 310] on div at bounding box center [468, 301] width 81 height 18
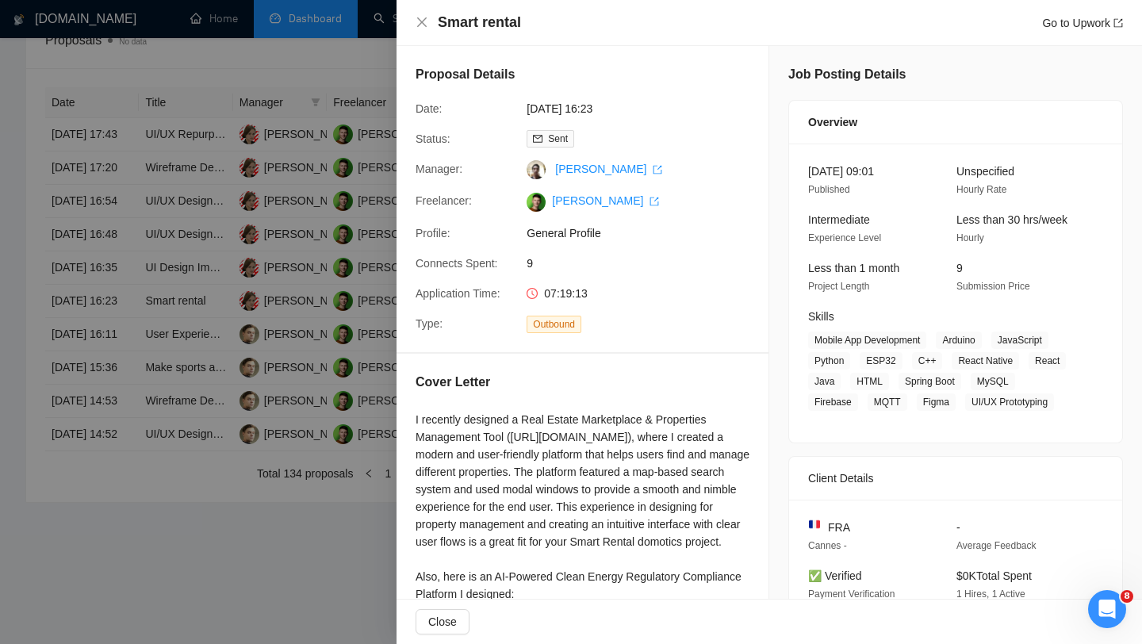
click at [245, 408] on div at bounding box center [571, 322] width 1142 height 644
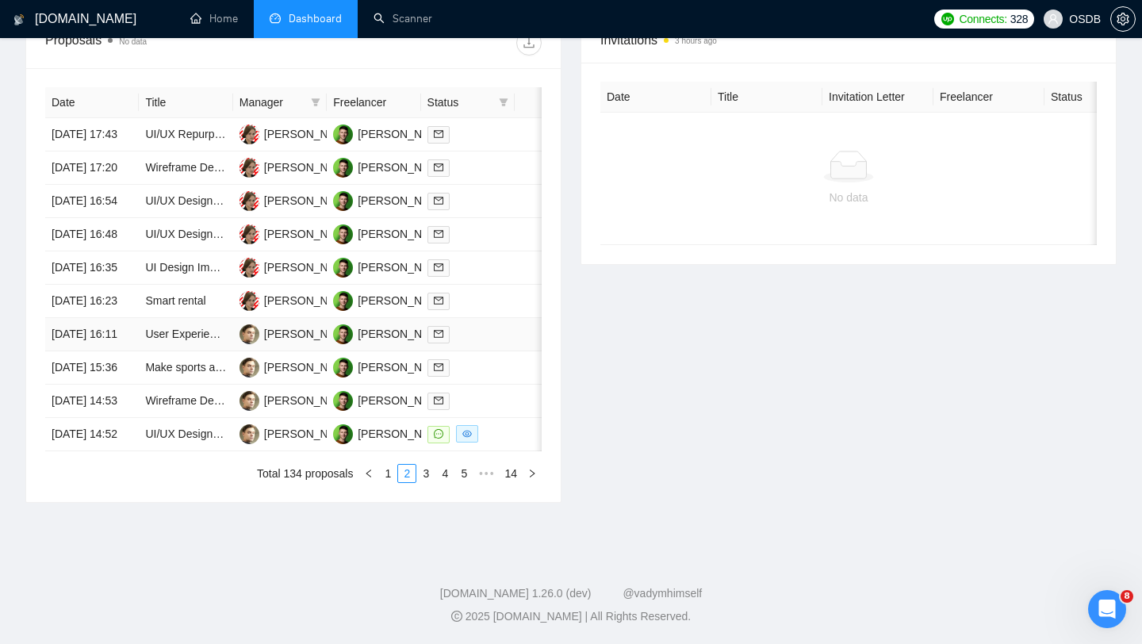
click at [203, 351] on td "User Experience Review for Web Application" at bounding box center [186, 334] width 94 height 33
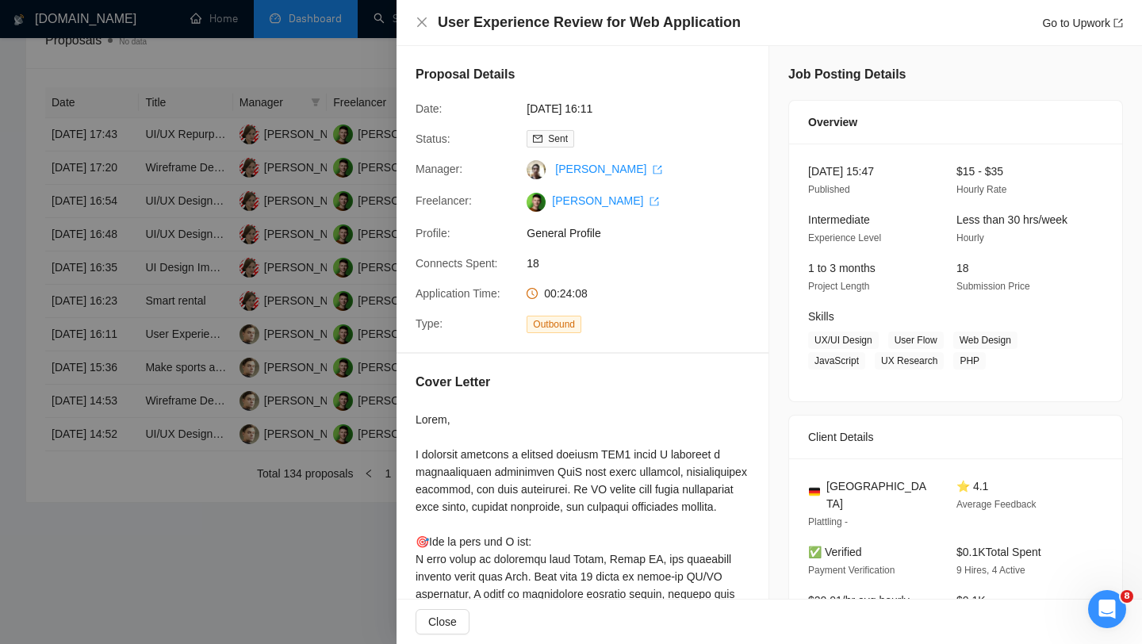
click at [286, 409] on div at bounding box center [571, 322] width 1142 height 644
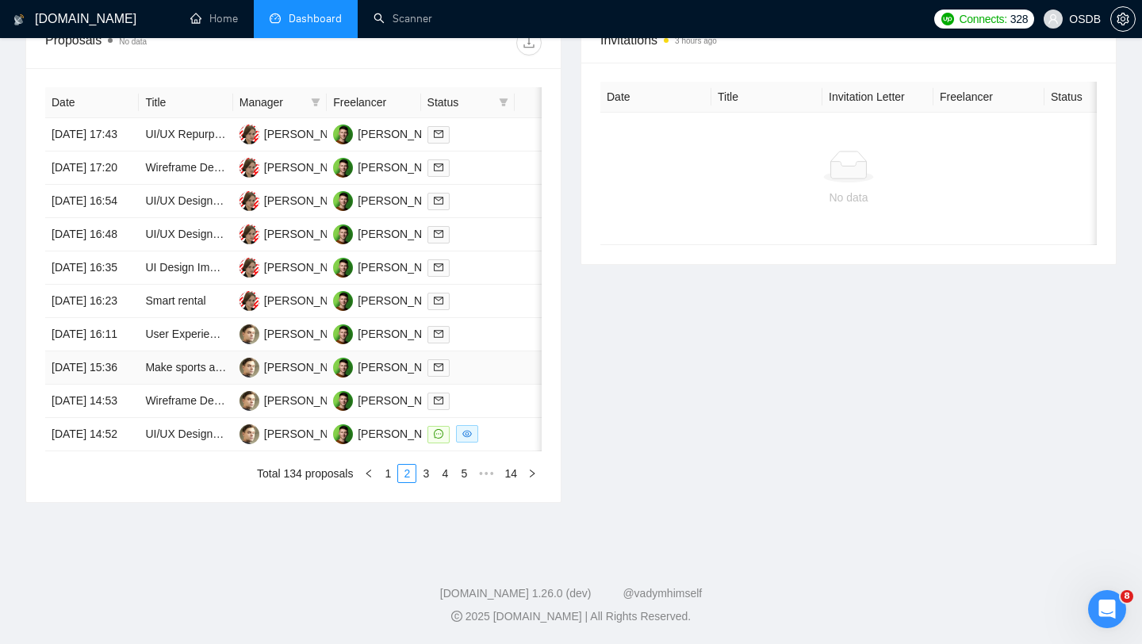
click at [216, 385] on td "Make sports app UI design - Figma" at bounding box center [186, 367] width 94 height 33
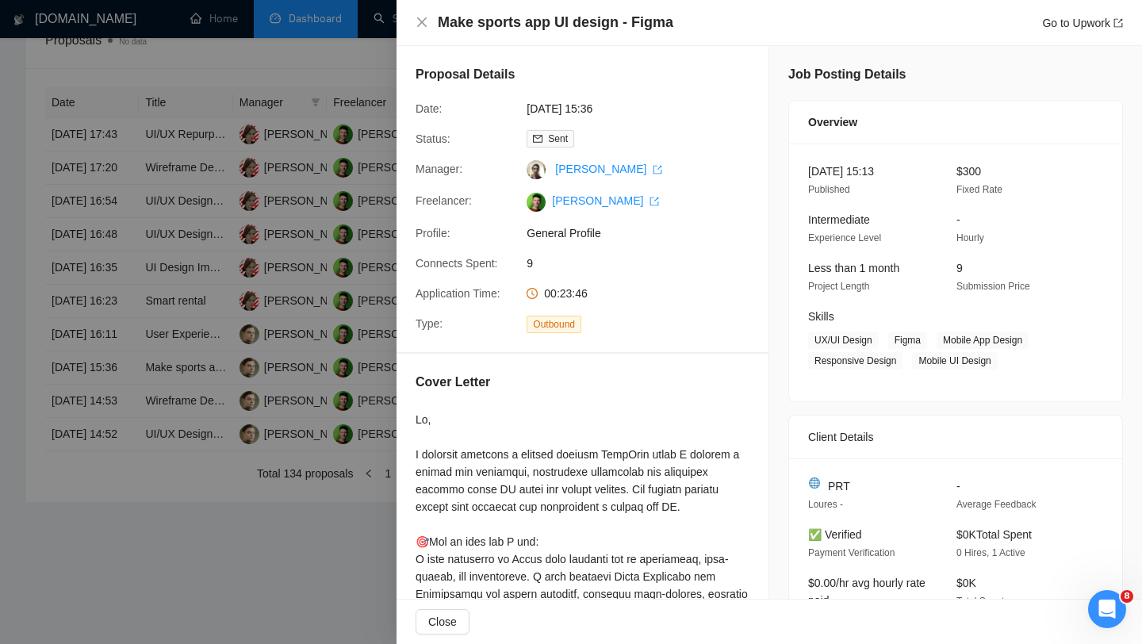
click at [163, 488] on div at bounding box center [571, 322] width 1142 height 644
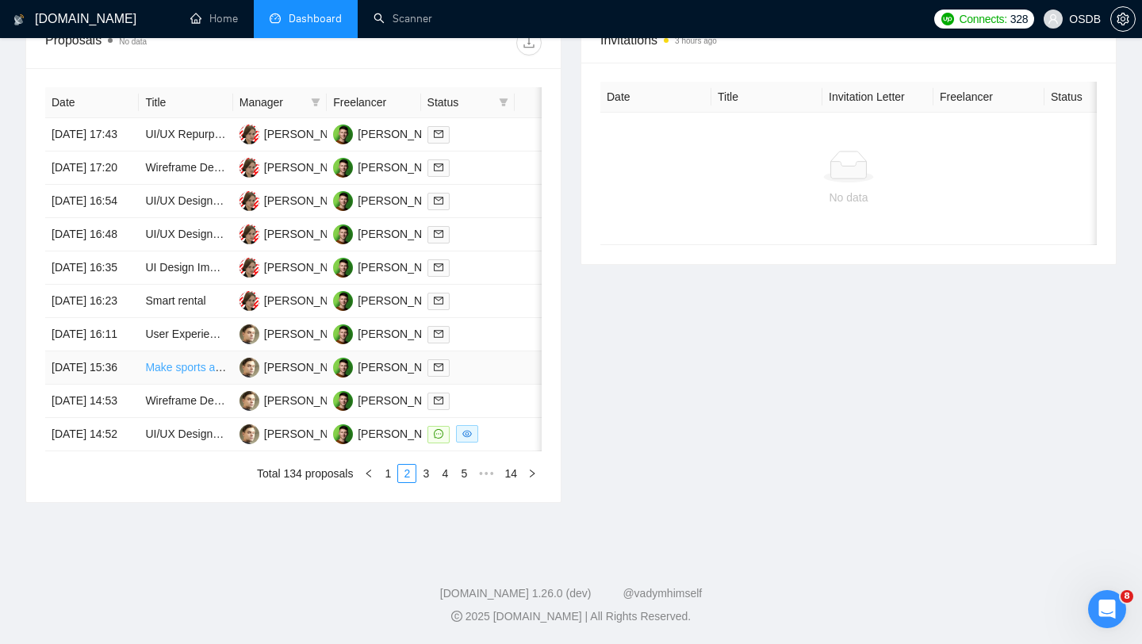
click at [198, 374] on link "Make sports app UI design - Figma" at bounding box center [231, 367] width 173 height 13
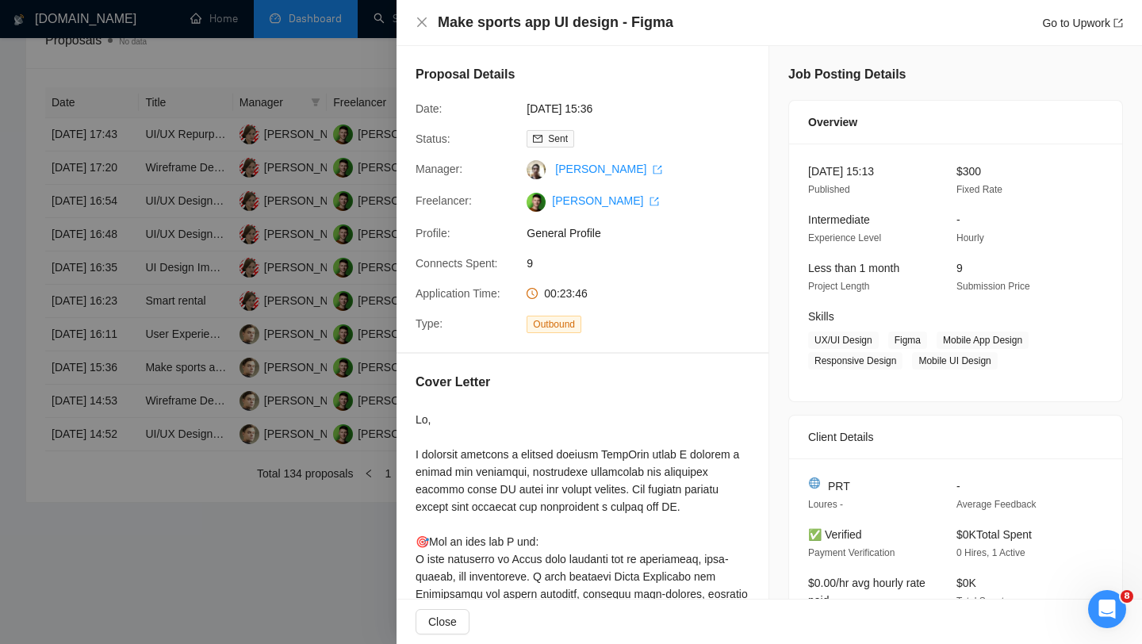
click at [247, 405] on div at bounding box center [571, 322] width 1142 height 644
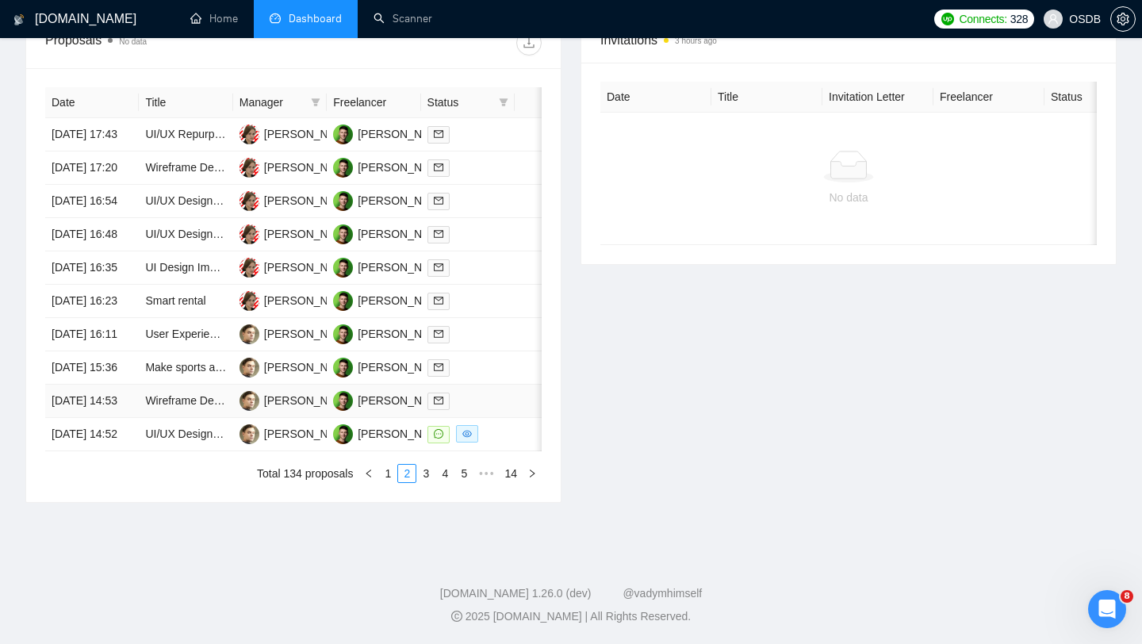
click at [217, 418] on td "Wireframe Design for Mental Health App" at bounding box center [186, 401] width 94 height 33
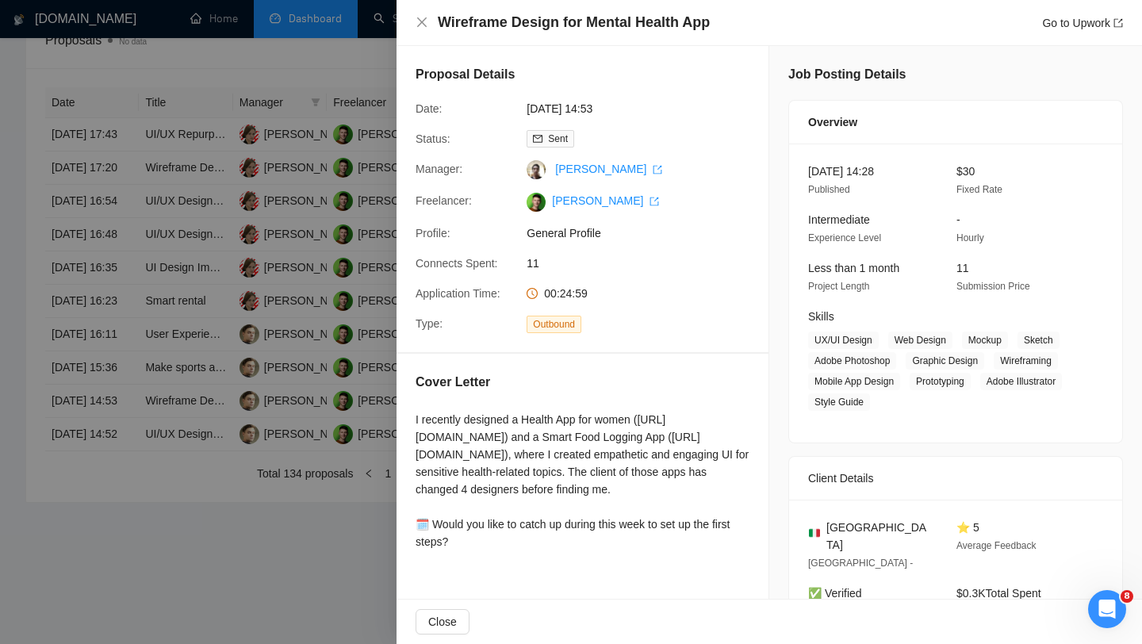
click at [163, 470] on div at bounding box center [571, 322] width 1142 height 644
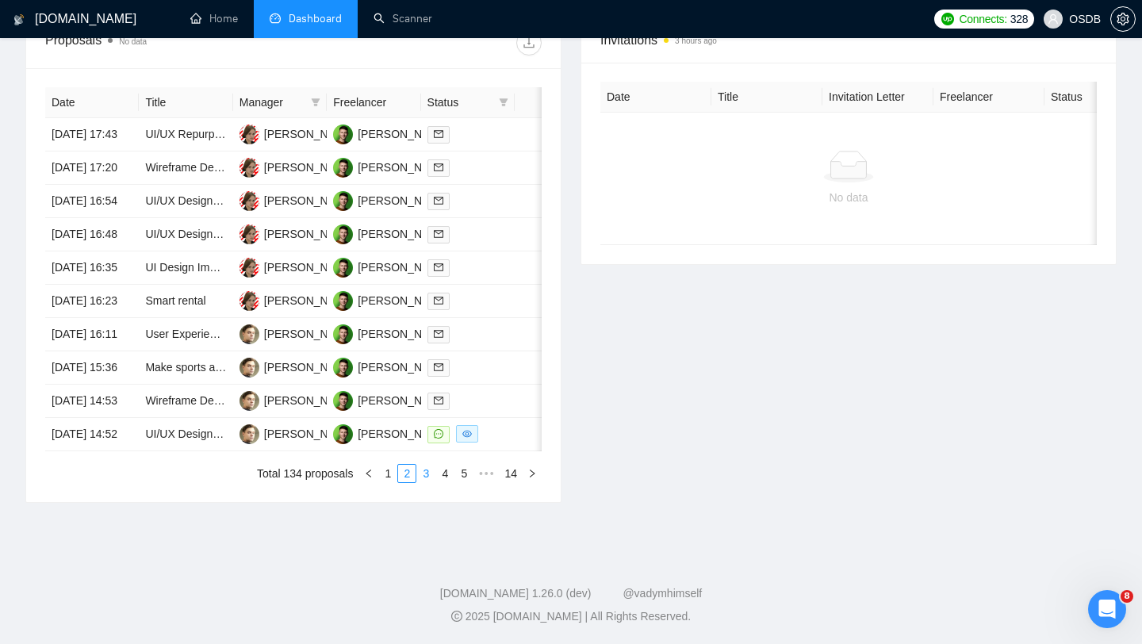
click at [428, 482] on link "3" at bounding box center [425, 473] width 17 height 17
click at [171, 125] on td "Mobile App UI/UX Designer for Wellness / Goal Tracking App (Figma)" at bounding box center [186, 134] width 94 height 33
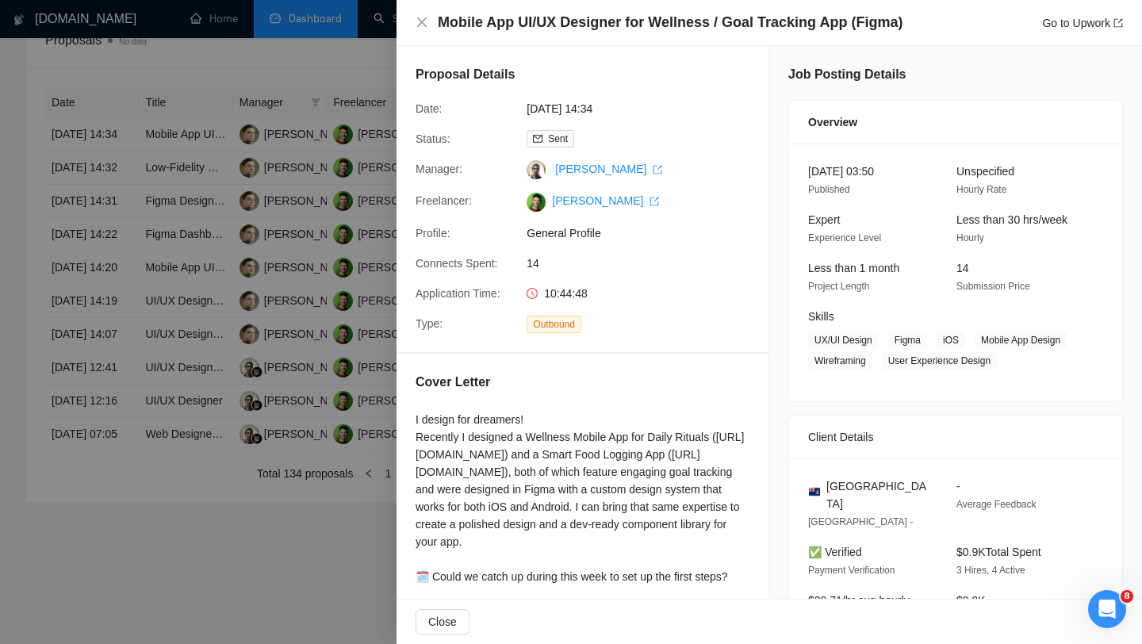
click at [186, 124] on div at bounding box center [571, 322] width 1142 height 644
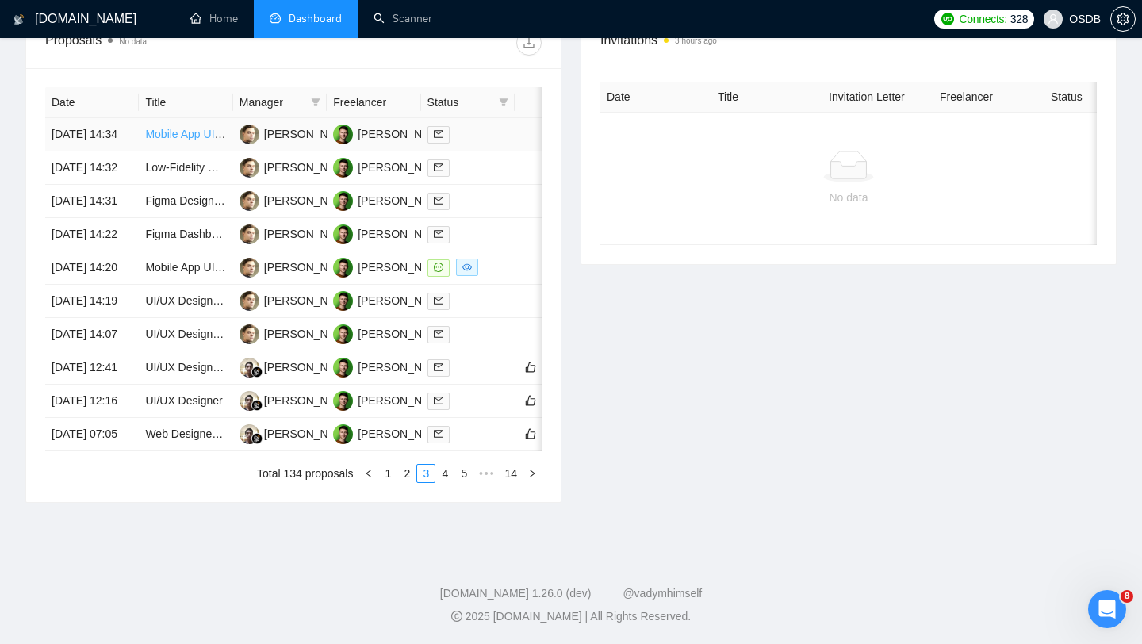
click at [170, 128] on link "Mobile App UI/UX Designer for Wellness / Goal Tracking App (Figma)" at bounding box center [315, 134] width 340 height 13
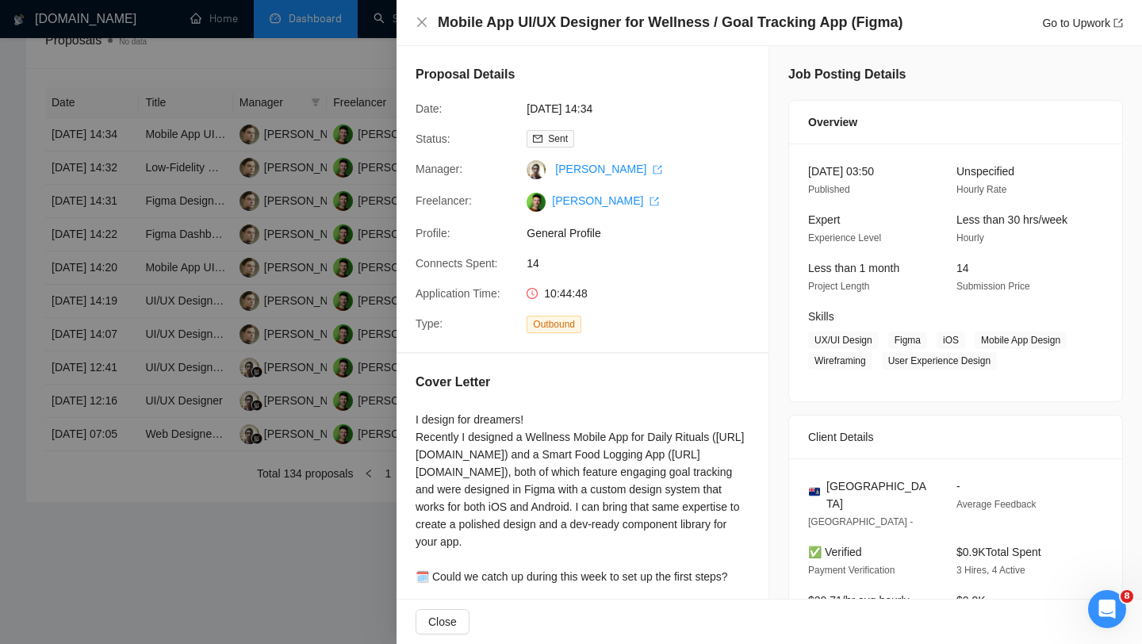
click at [327, 238] on div at bounding box center [571, 322] width 1142 height 644
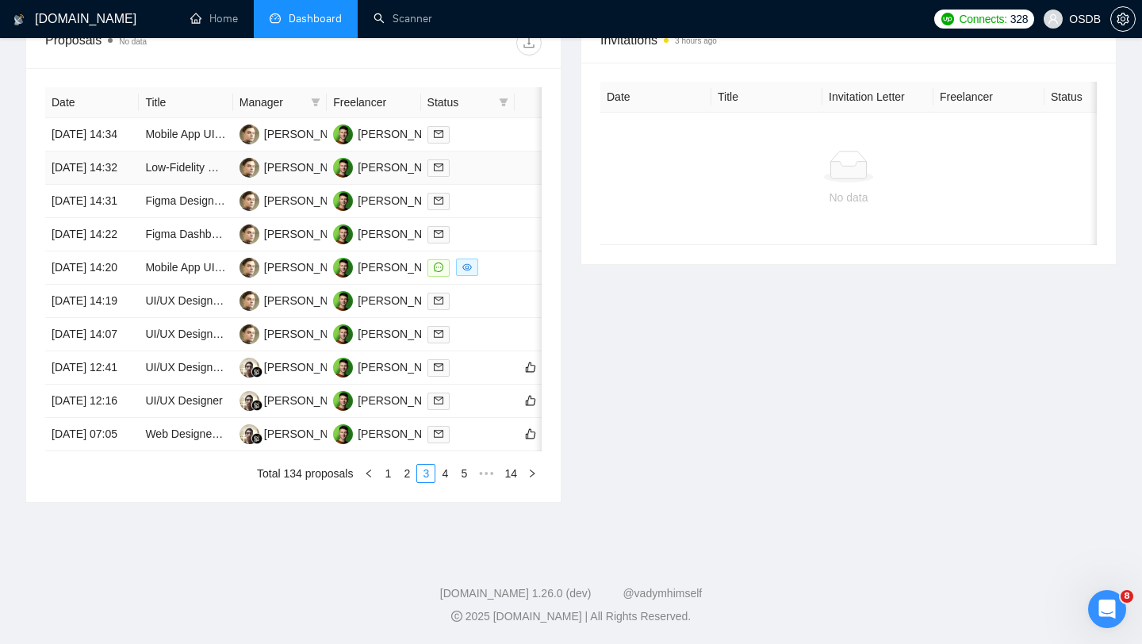
click at [208, 183] on td "Low-Fidelity Website Wireframes for B2B AI Company" at bounding box center [186, 168] width 94 height 33
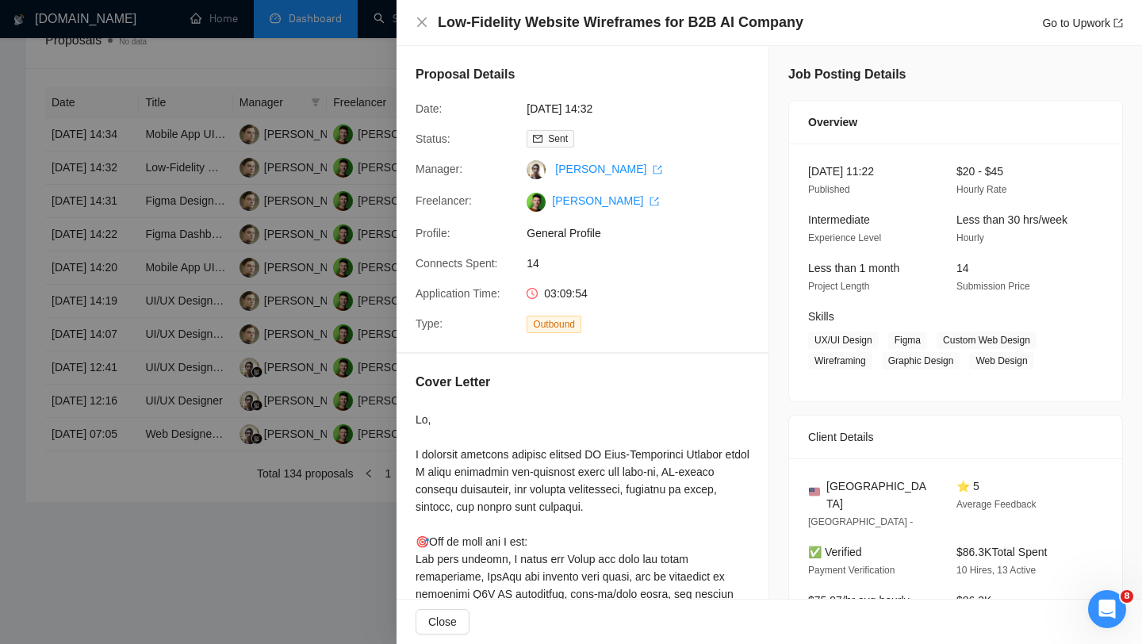
click at [208, 178] on div at bounding box center [571, 322] width 1142 height 644
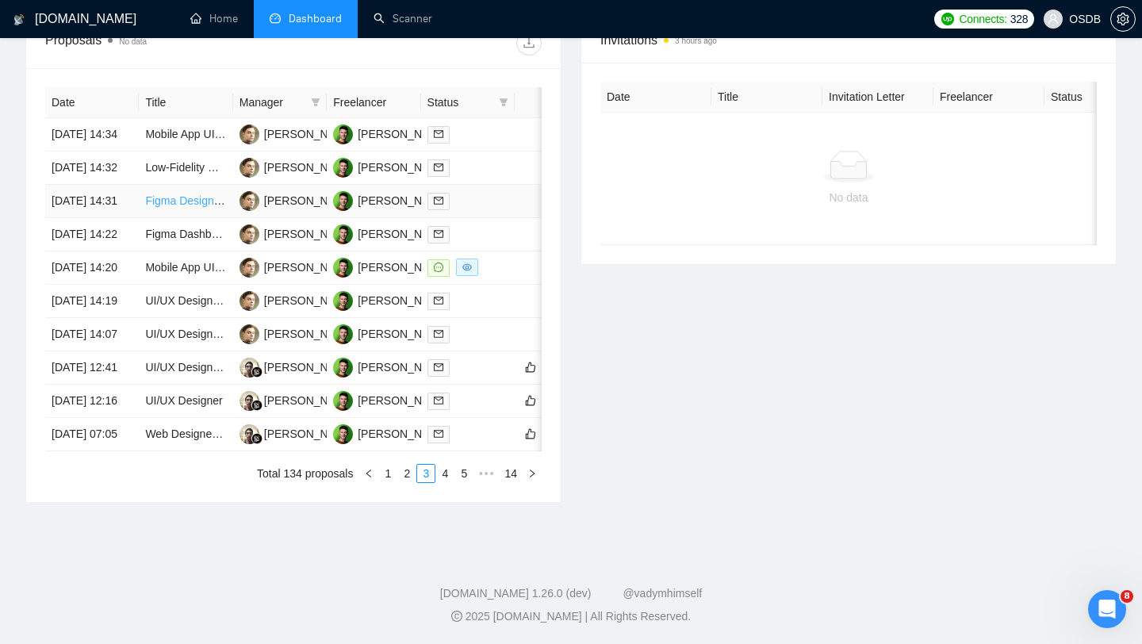
click at [183, 207] on link "Figma Designer Needed for UI/UX Projects" at bounding box center [251, 200] width 213 height 13
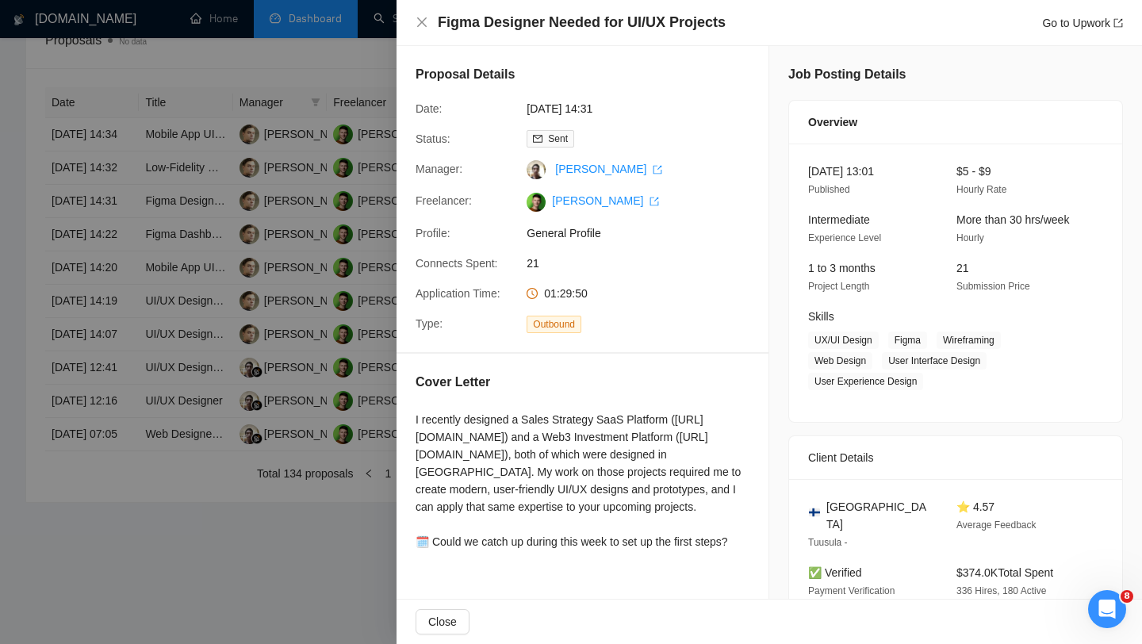
click at [205, 324] on div at bounding box center [571, 322] width 1142 height 644
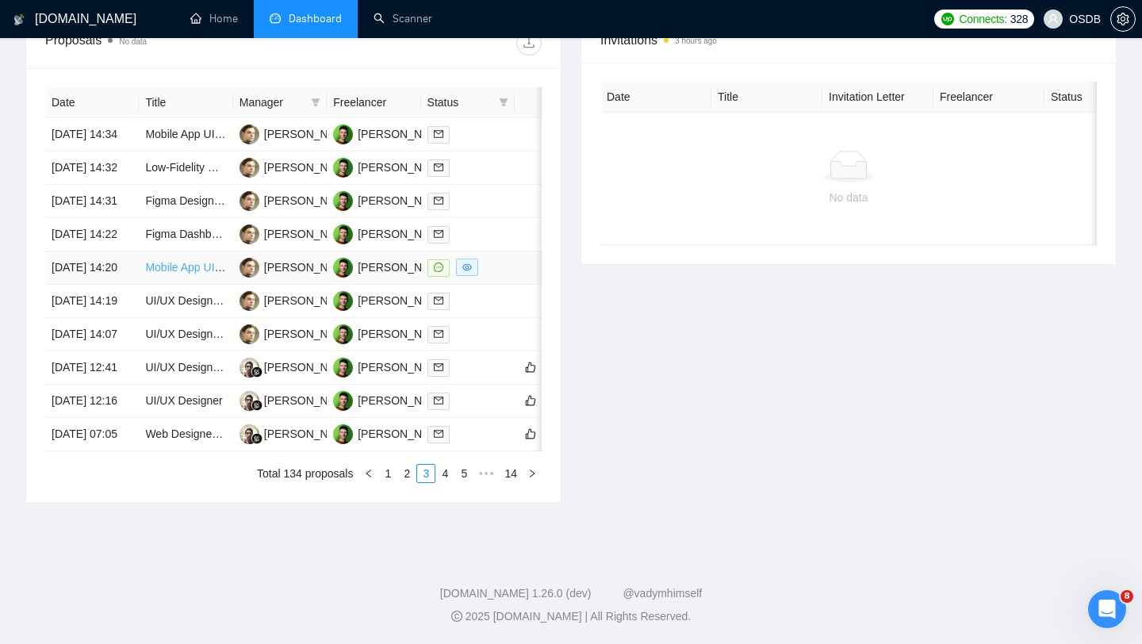
click at [191, 274] on link "Mobile App UI/UX Design - Wireframing for English/Arabic App" at bounding box center [299, 267] width 308 height 13
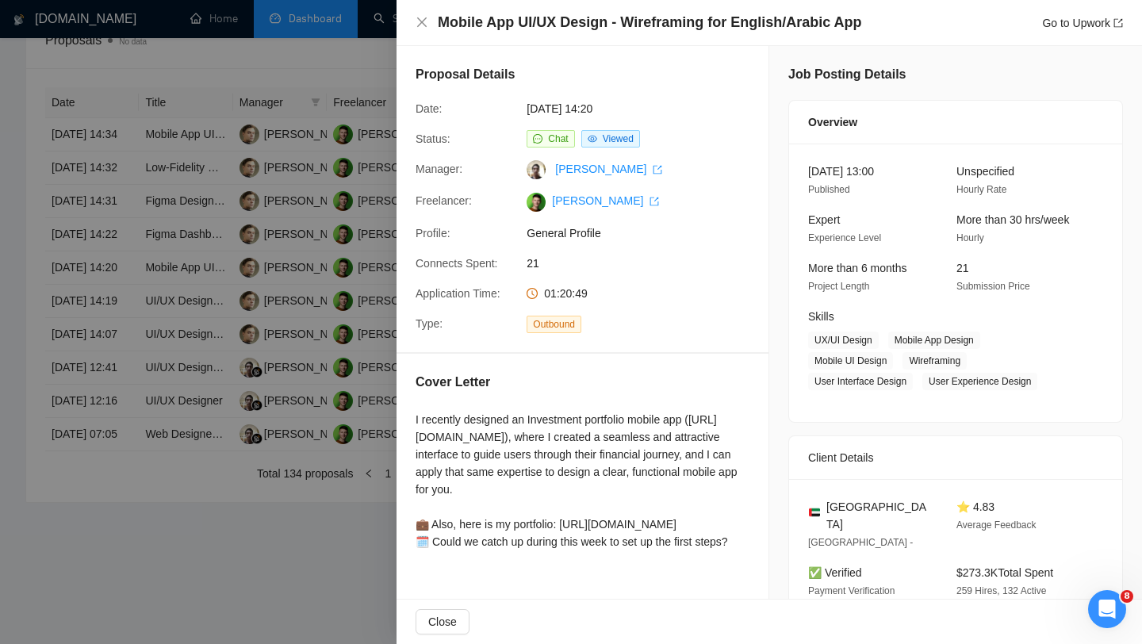
click at [200, 341] on div at bounding box center [571, 322] width 1142 height 644
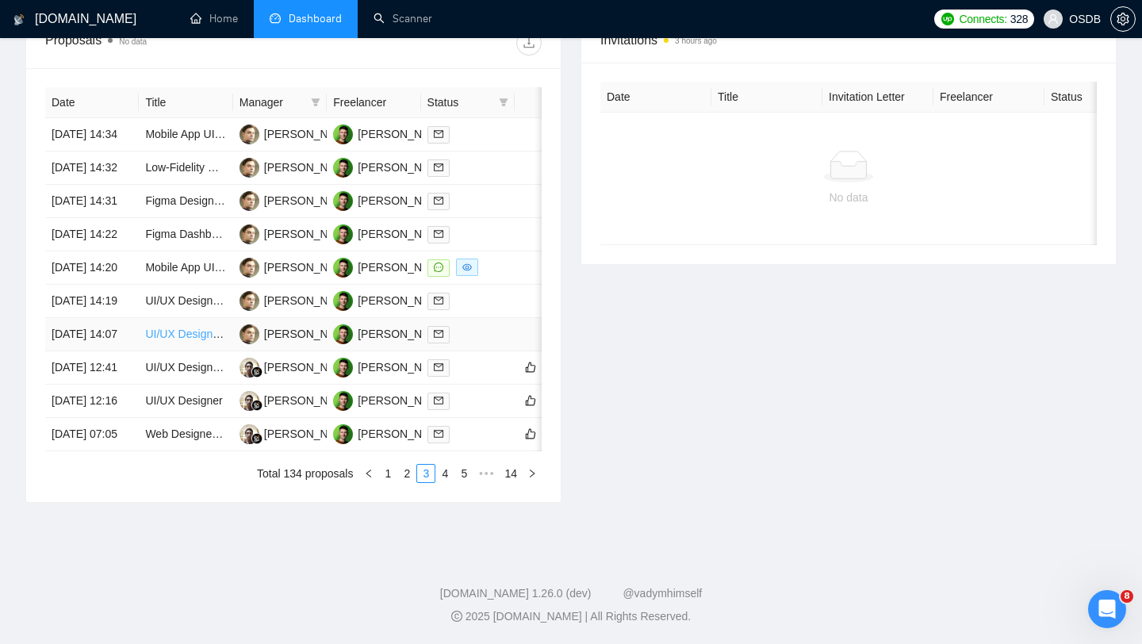
click at [187, 340] on link "UI/UX Designer for In-App Feedback, Onboarding, Engagement & User Preferences C…" at bounding box center [380, 334] width 470 height 13
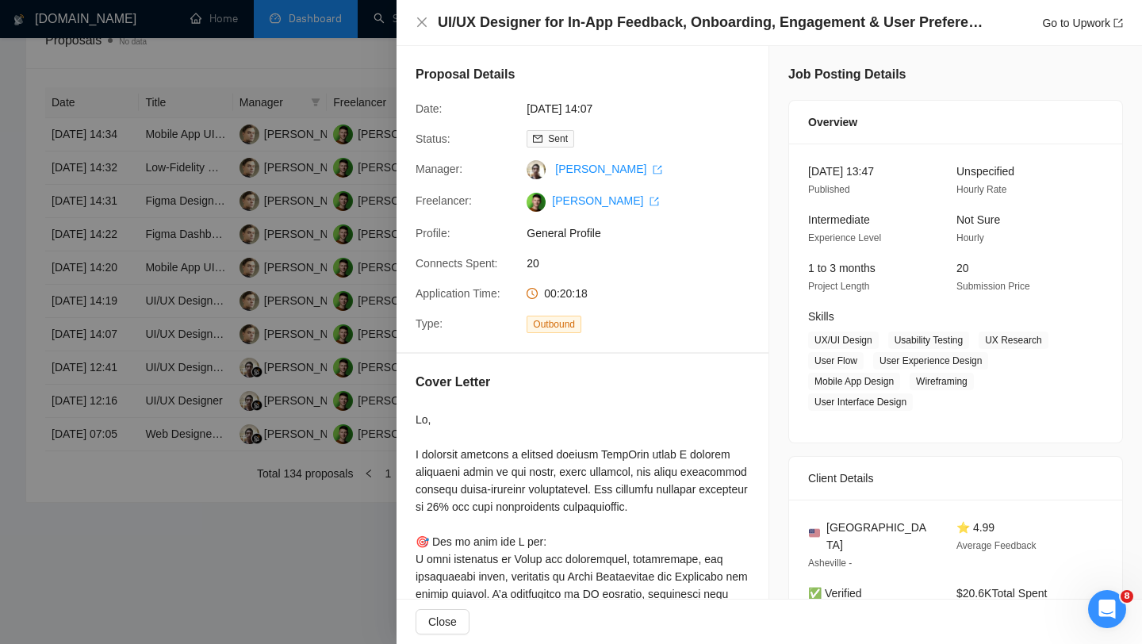
click at [267, 451] on div at bounding box center [571, 322] width 1142 height 644
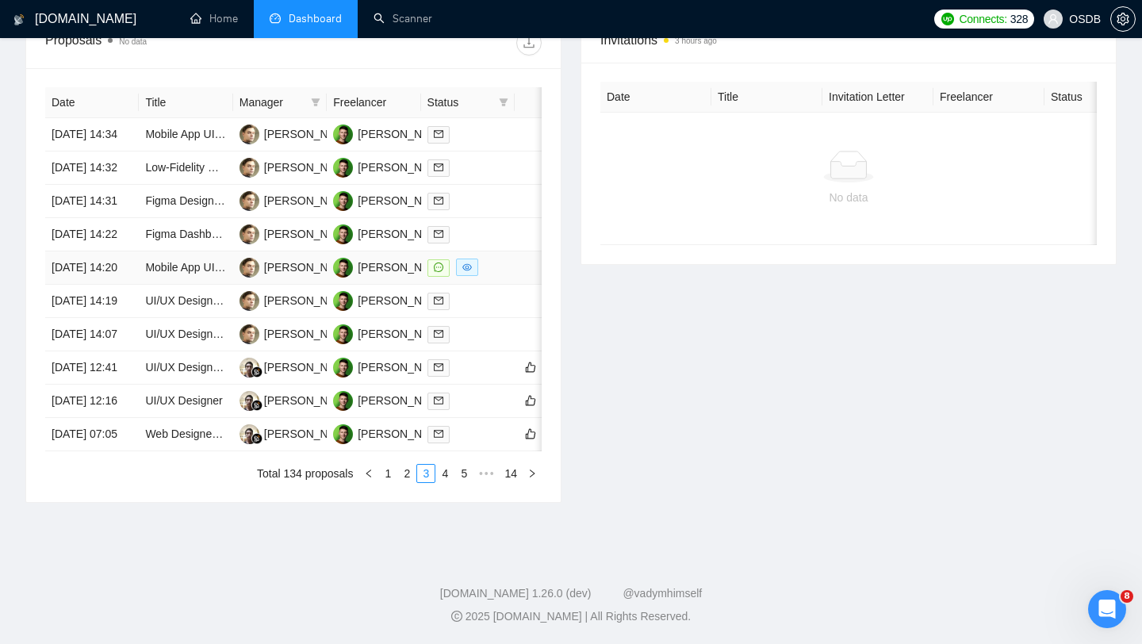
click at [188, 285] on td "Mobile App UI/UX Design - Wireframing for English/Arabic App" at bounding box center [186, 267] width 94 height 33
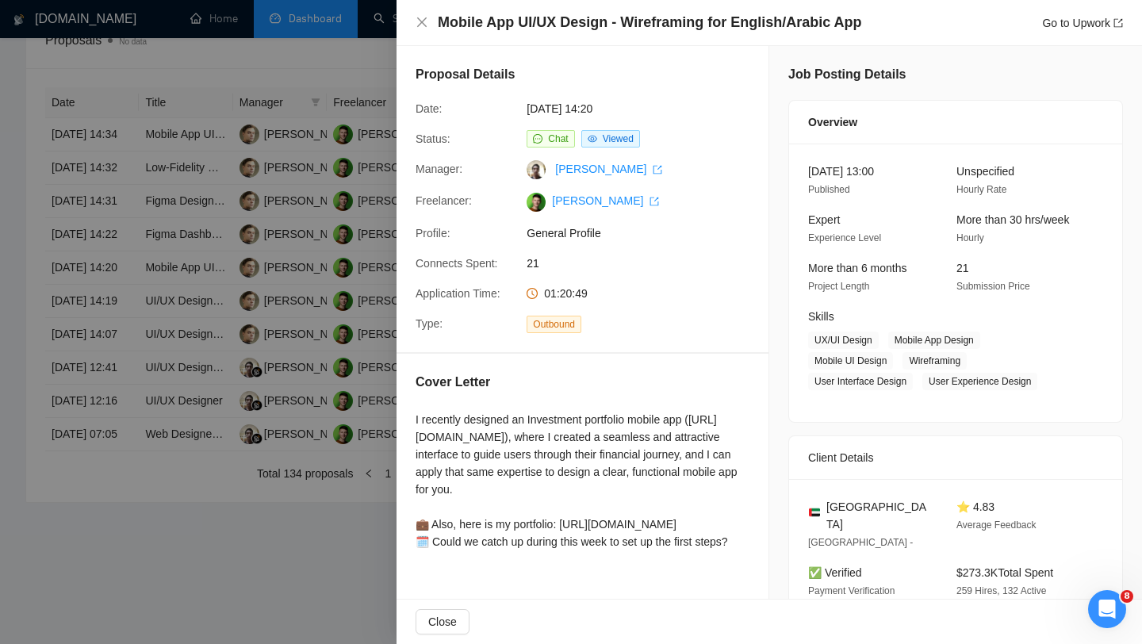
click at [186, 316] on div at bounding box center [571, 322] width 1142 height 644
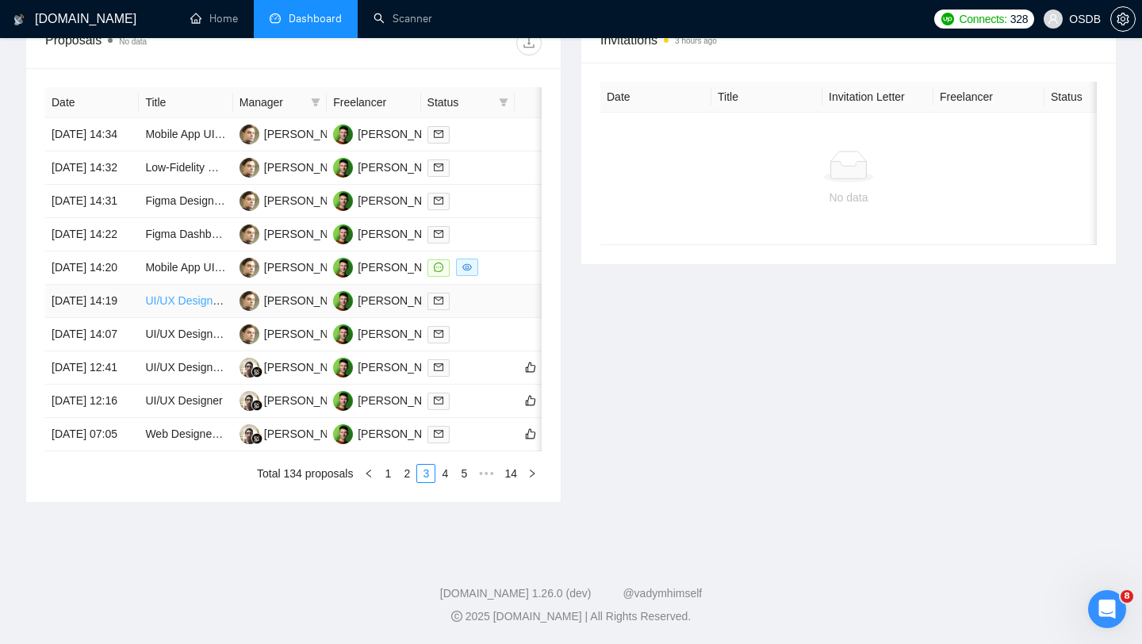
click at [199, 307] on link "UI/UX Designer for Photo AI Generator App" at bounding box center [251, 300] width 213 height 13
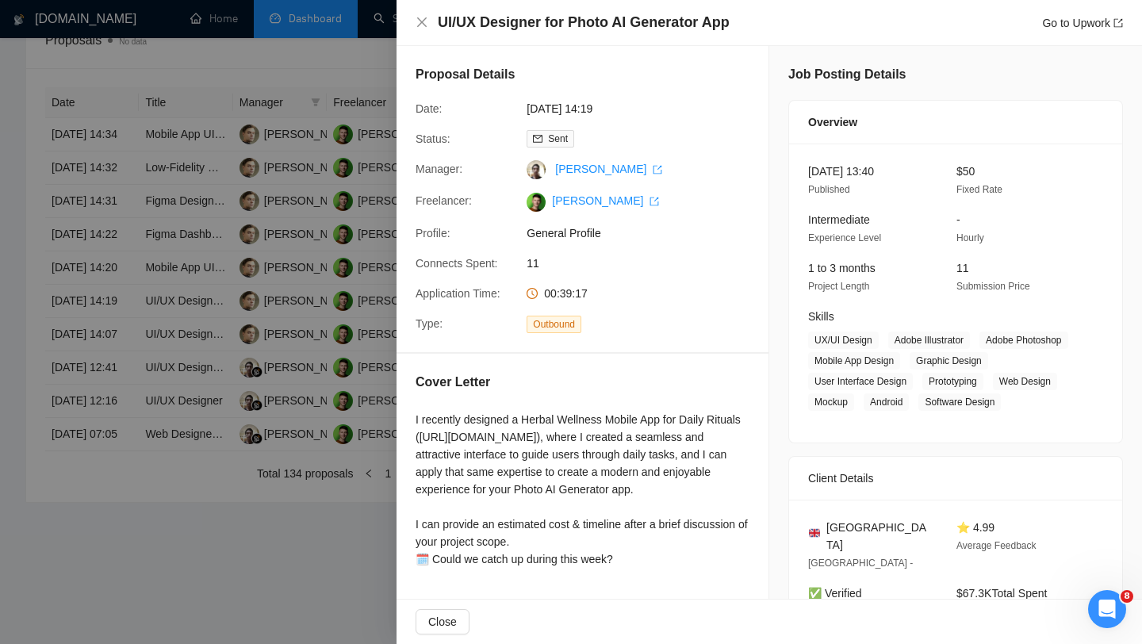
click at [317, 444] on div at bounding box center [571, 322] width 1142 height 644
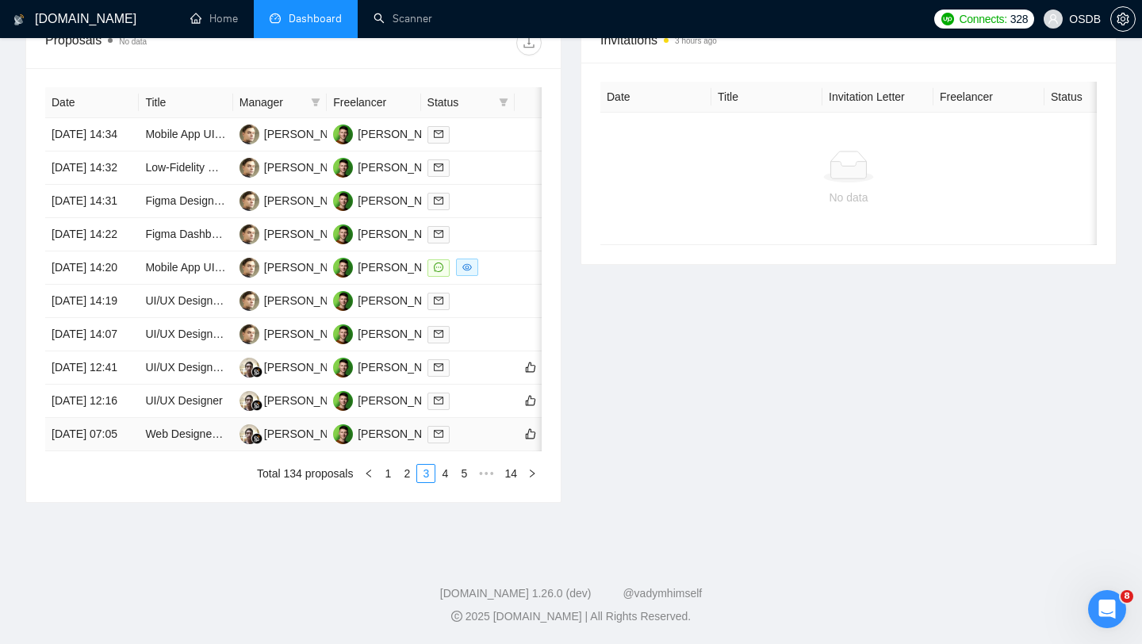
click at [472, 443] on div at bounding box center [468, 434] width 81 height 18
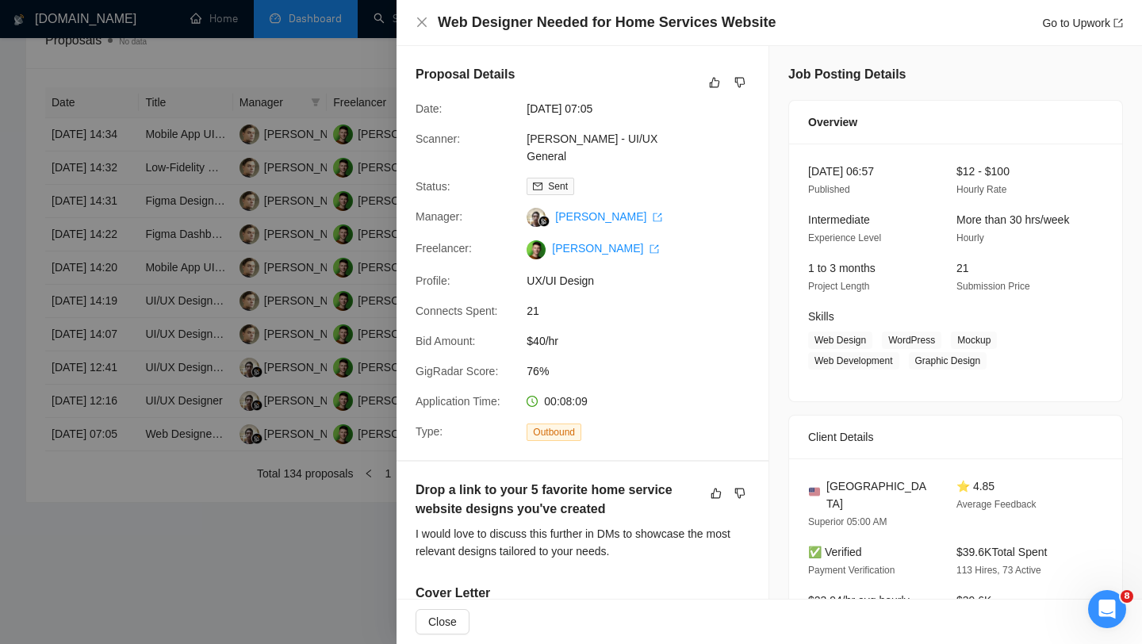
click at [186, 290] on div at bounding box center [571, 322] width 1142 height 644
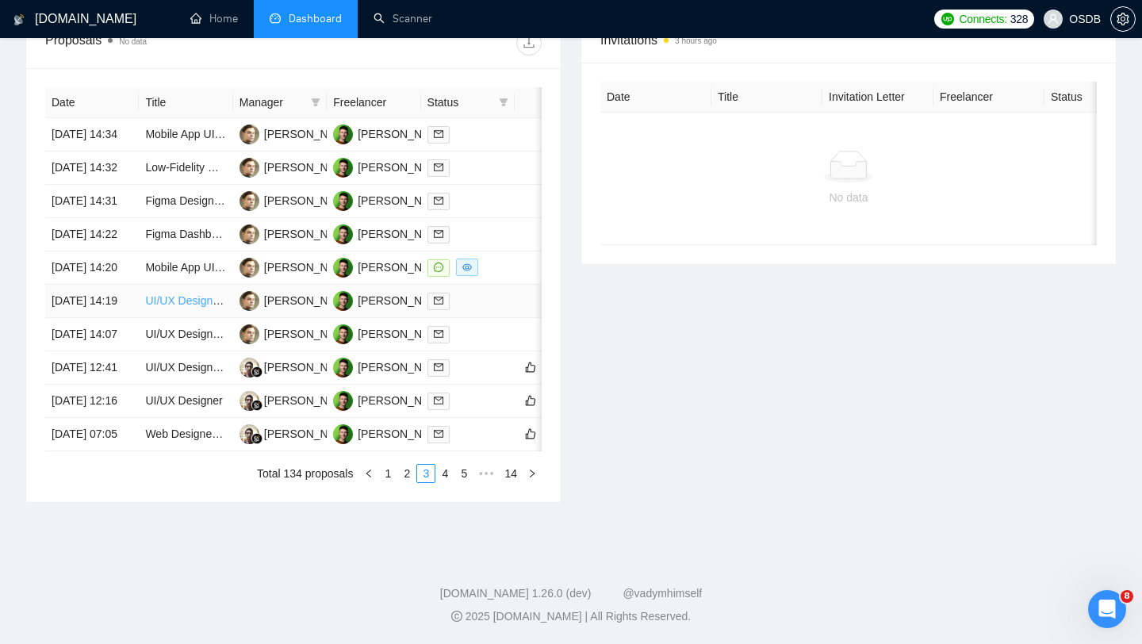
click at [175, 307] on link "UI/UX Designer for Photo AI Generator App" at bounding box center [251, 300] width 213 height 13
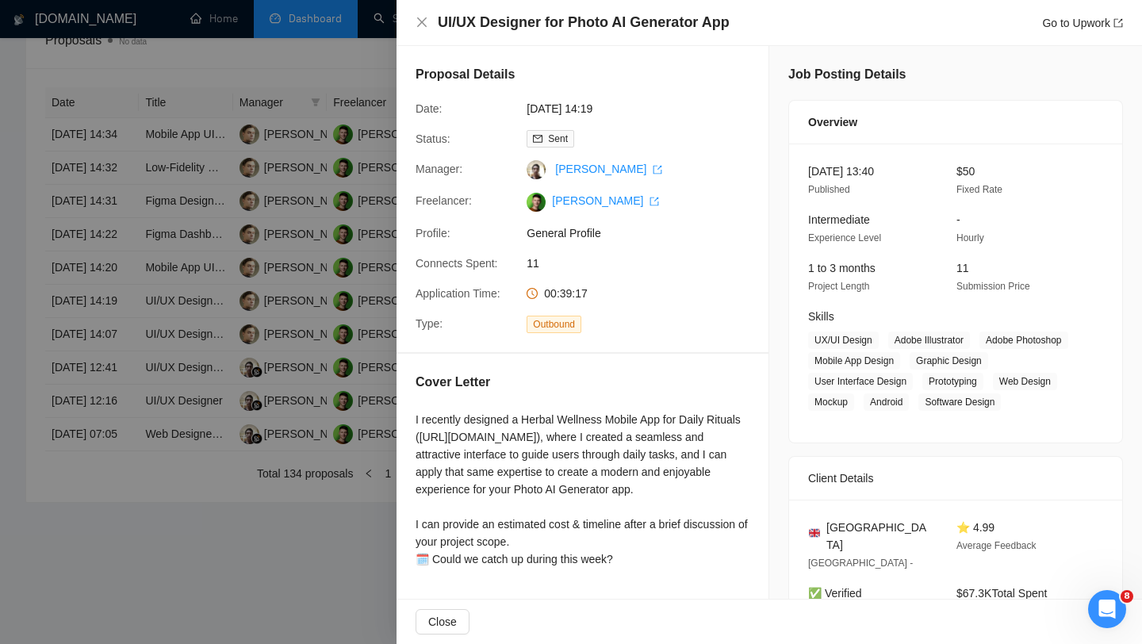
click at [171, 431] on div at bounding box center [571, 322] width 1142 height 644
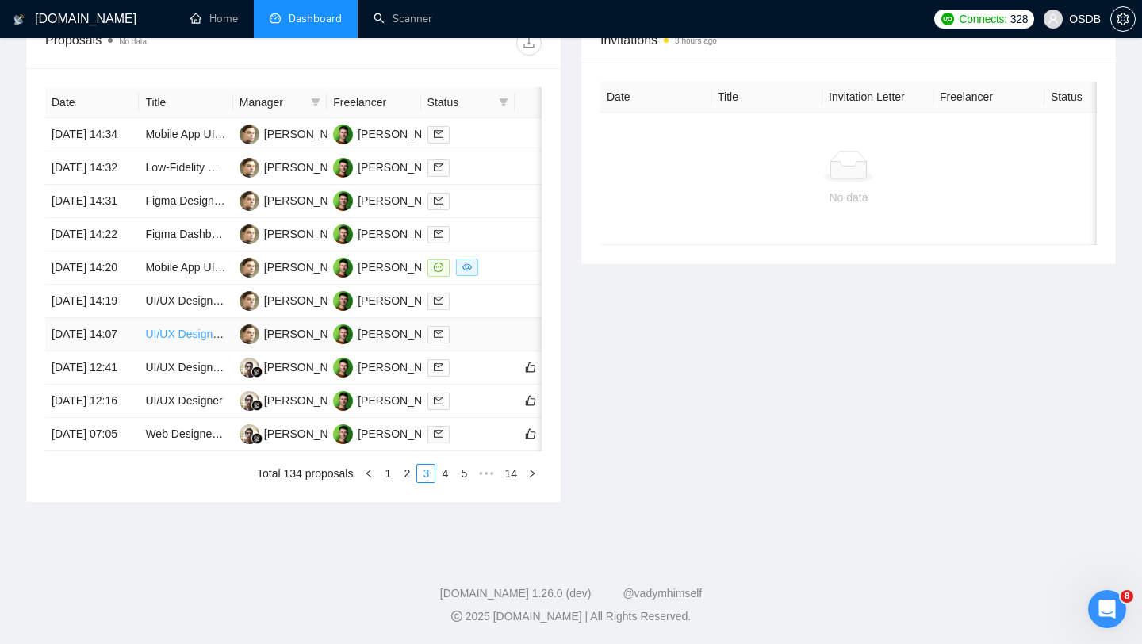
click at [200, 340] on link "UI/UX Designer for In-App Feedback, Onboarding, Engagement & User Preferences C…" at bounding box center [380, 334] width 470 height 13
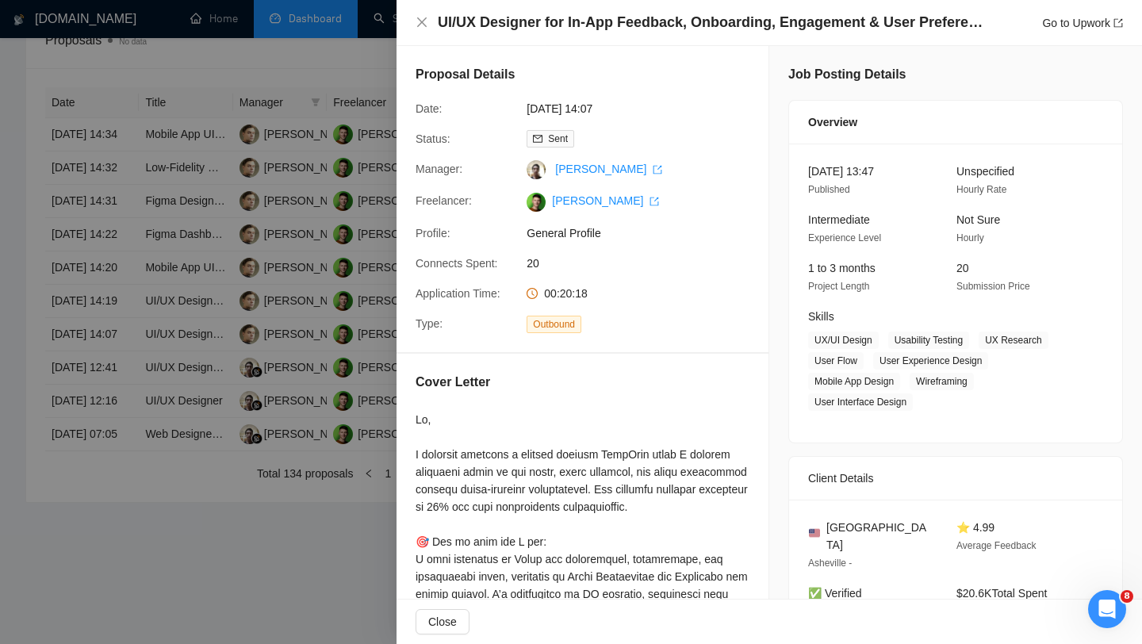
click at [247, 477] on div at bounding box center [571, 322] width 1142 height 644
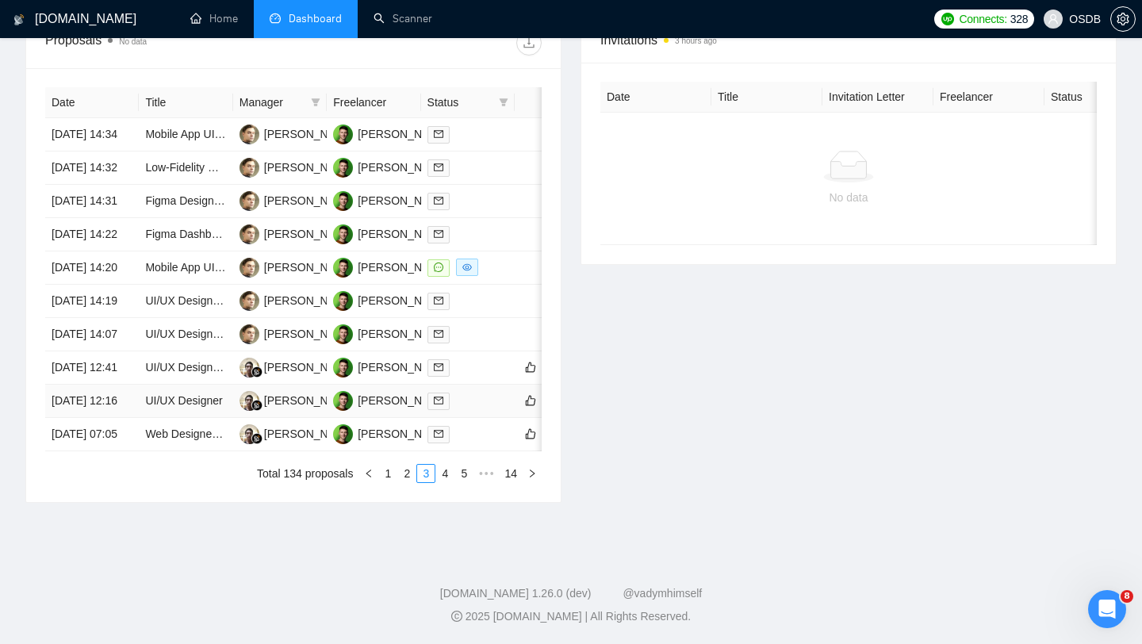
click at [204, 418] on td "UI/UX Designer" at bounding box center [186, 401] width 94 height 33
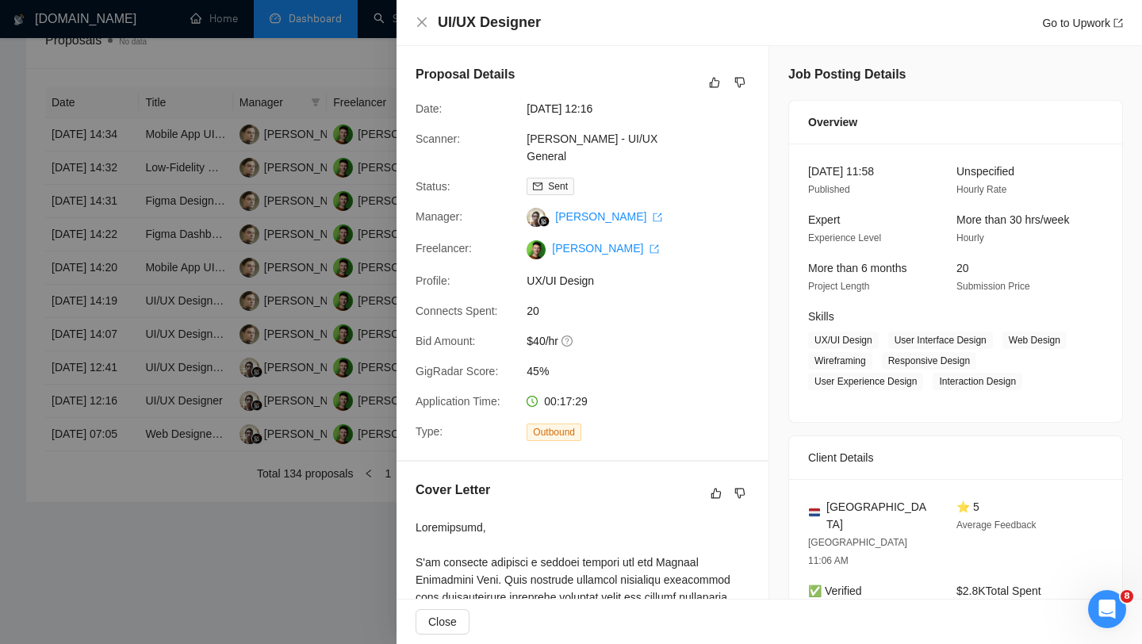
scroll to position [781, 0]
click at [68, 338] on div at bounding box center [571, 322] width 1142 height 644
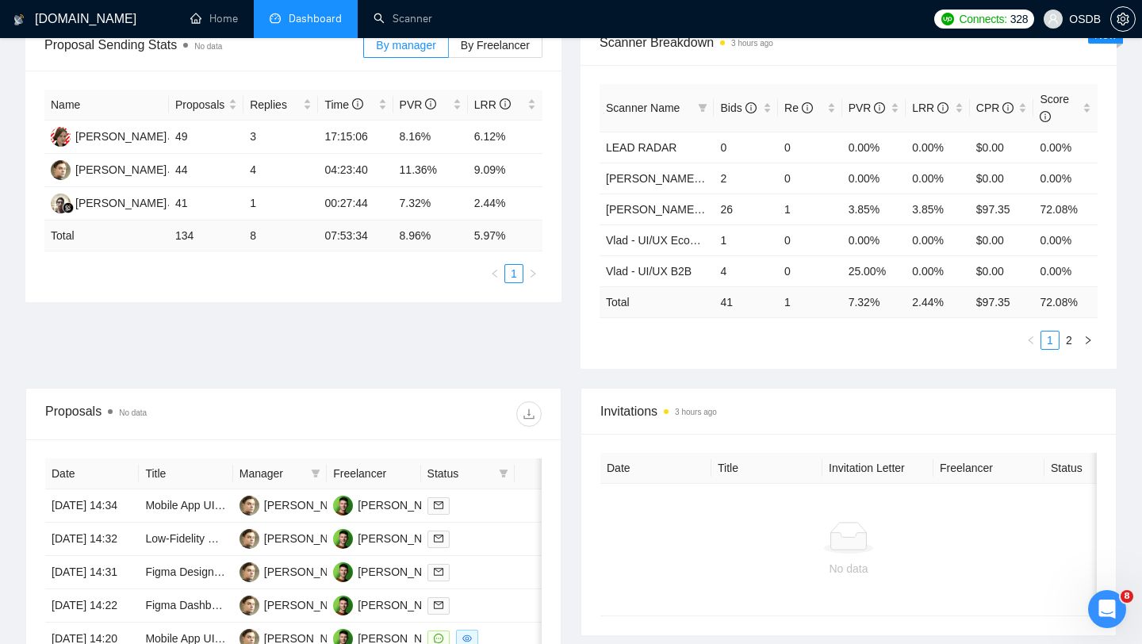
scroll to position [0, 0]
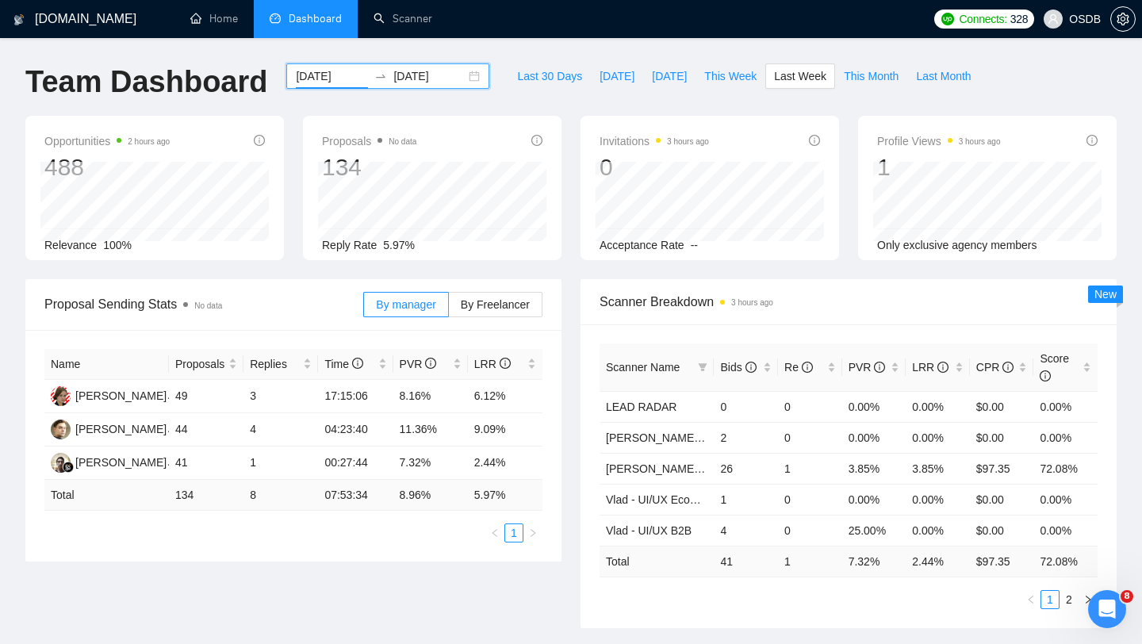
click at [326, 83] on input "[DATE]" at bounding box center [332, 75] width 72 height 17
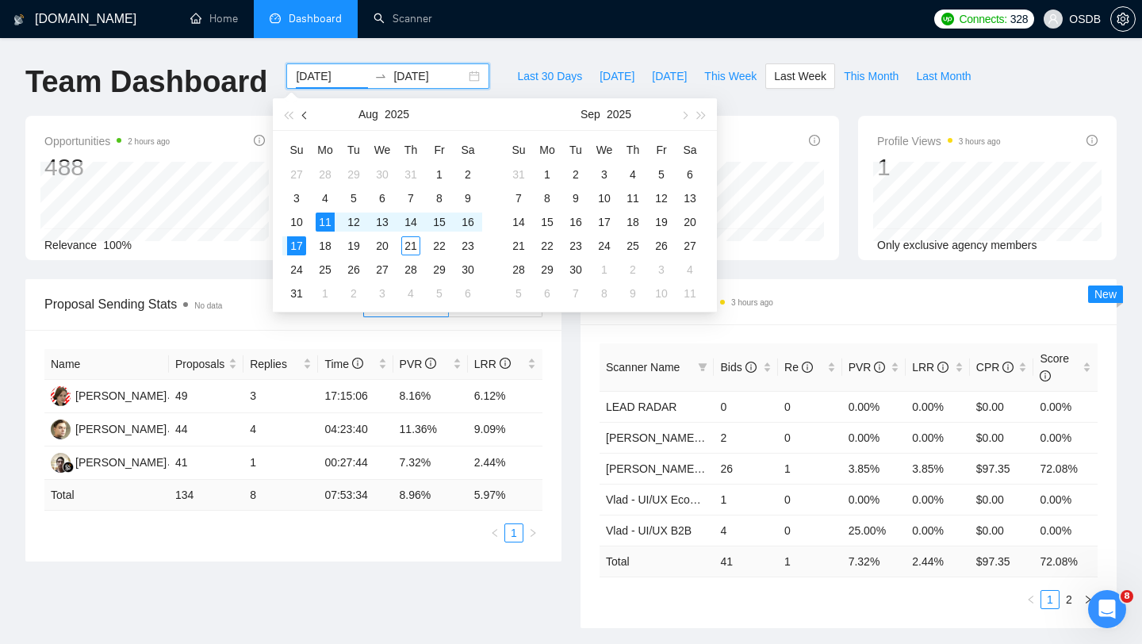
click at [305, 113] on span "button" at bounding box center [306, 115] width 8 height 8
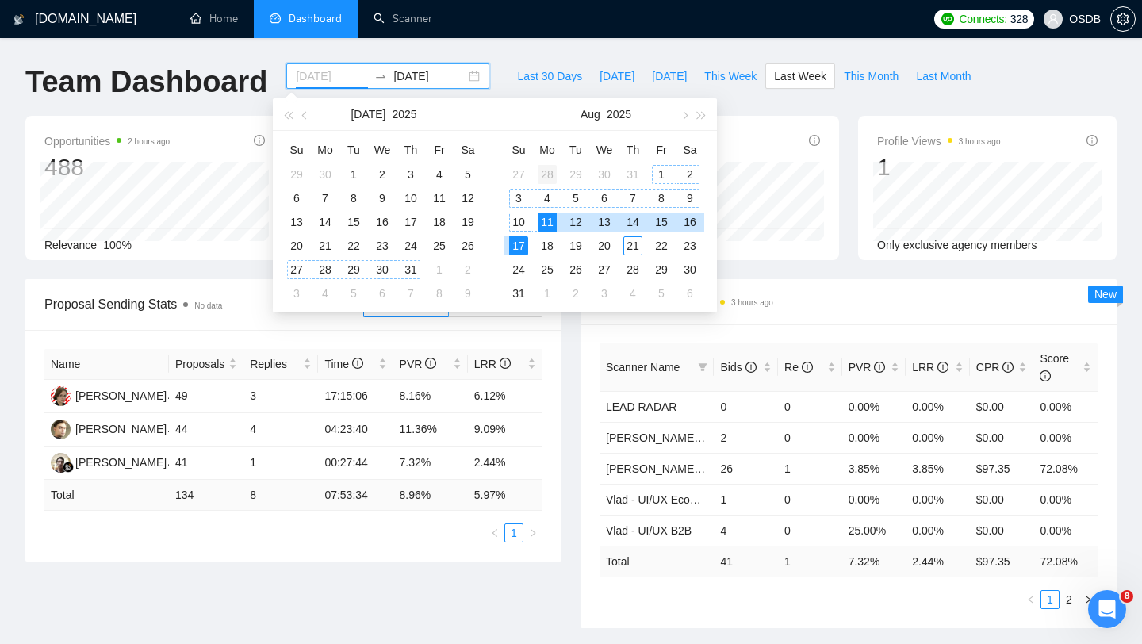
type input "[DATE]"
click at [542, 174] on div "28" at bounding box center [547, 174] width 19 height 19
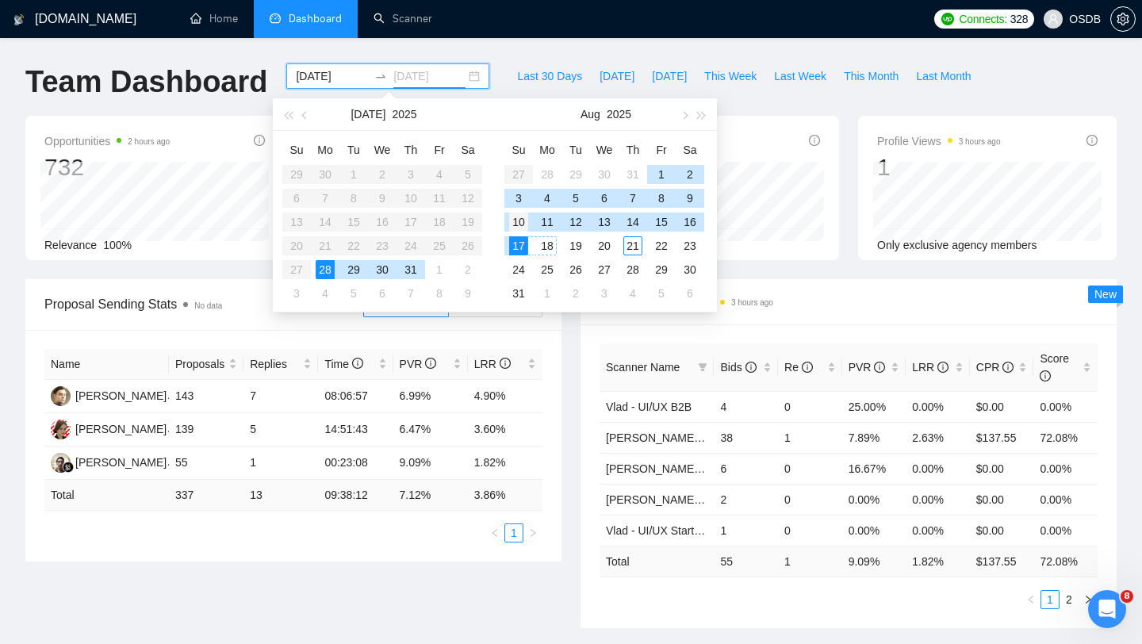
type input "[DATE]"
click at [520, 222] on div "10" at bounding box center [518, 222] width 19 height 19
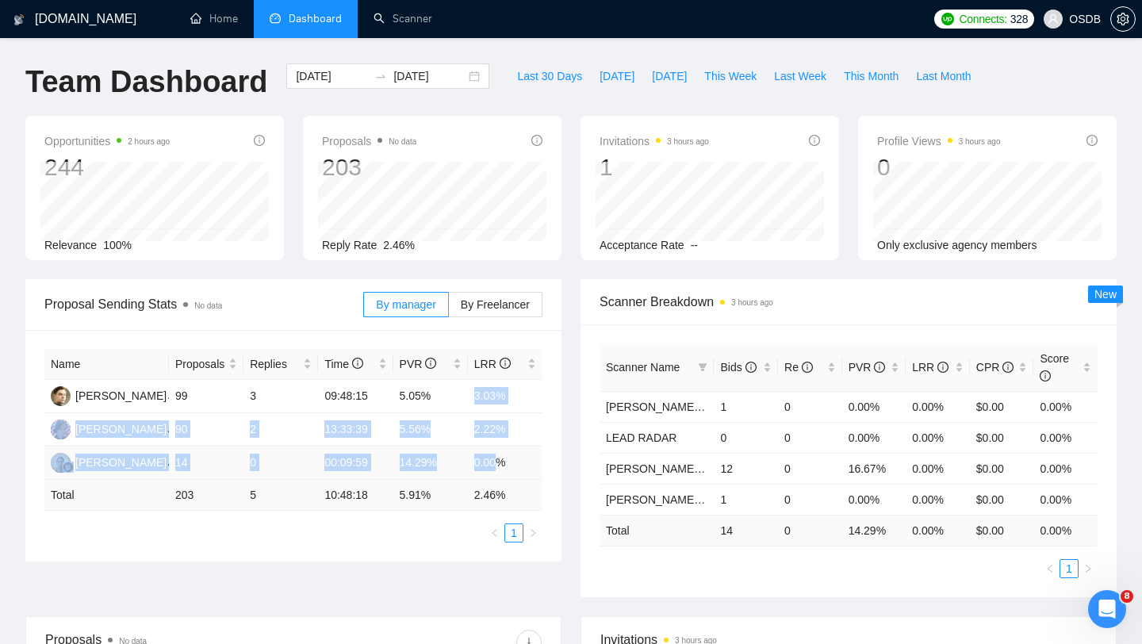
drag, startPoint x: 474, startPoint y: 401, endPoint x: 500, endPoint y: 470, distance: 73.5
click at [501, 470] on tbody "[PERSON_NAME] 99 3 09:48:15 5.05% 3.03% [PERSON_NAME] 90 2 13:33:39 5.56% 2.22%…" at bounding box center [293, 430] width 498 height 100
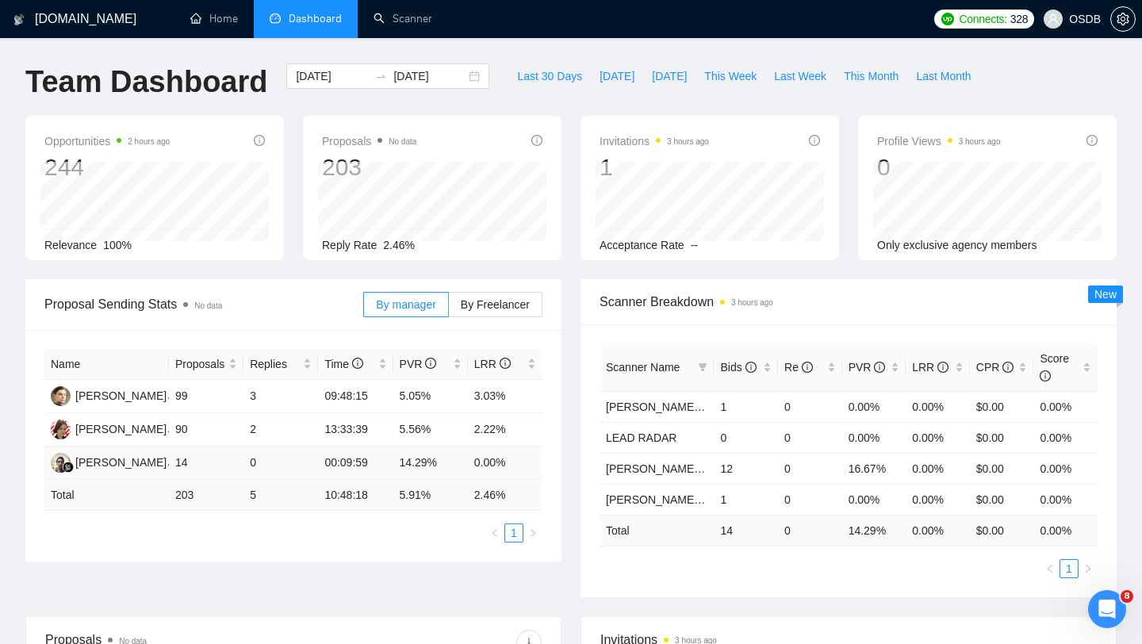
click at [537, 455] on td "0.00%" at bounding box center [505, 463] width 75 height 33
drag, startPoint x: 467, startPoint y: 393, endPoint x: 510, endPoint y: 399, distance: 43.2
click at [511, 400] on tr "[PERSON_NAME] 99 3 09:48:15 5.05% 3.03%" at bounding box center [293, 396] width 498 height 33
drag, startPoint x: 468, startPoint y: 424, endPoint x: 514, endPoint y: 424, distance: 46.0
click at [513, 424] on td "2.22%" at bounding box center [505, 429] width 75 height 33
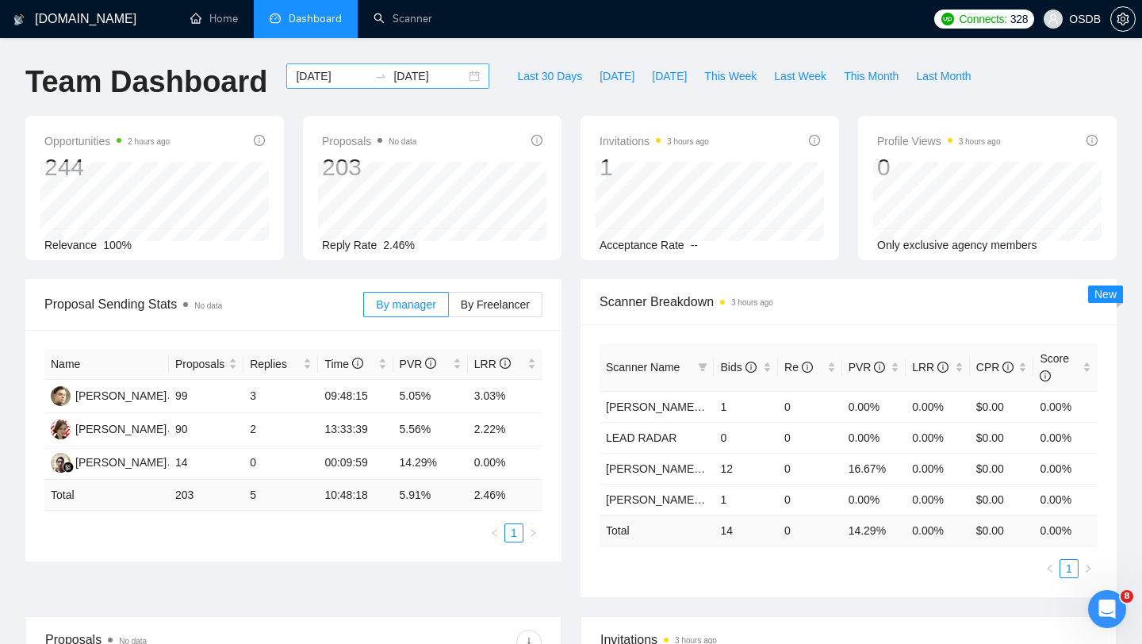
click at [459, 76] on div "[DATE] [DATE]" at bounding box center [387, 75] width 203 height 25
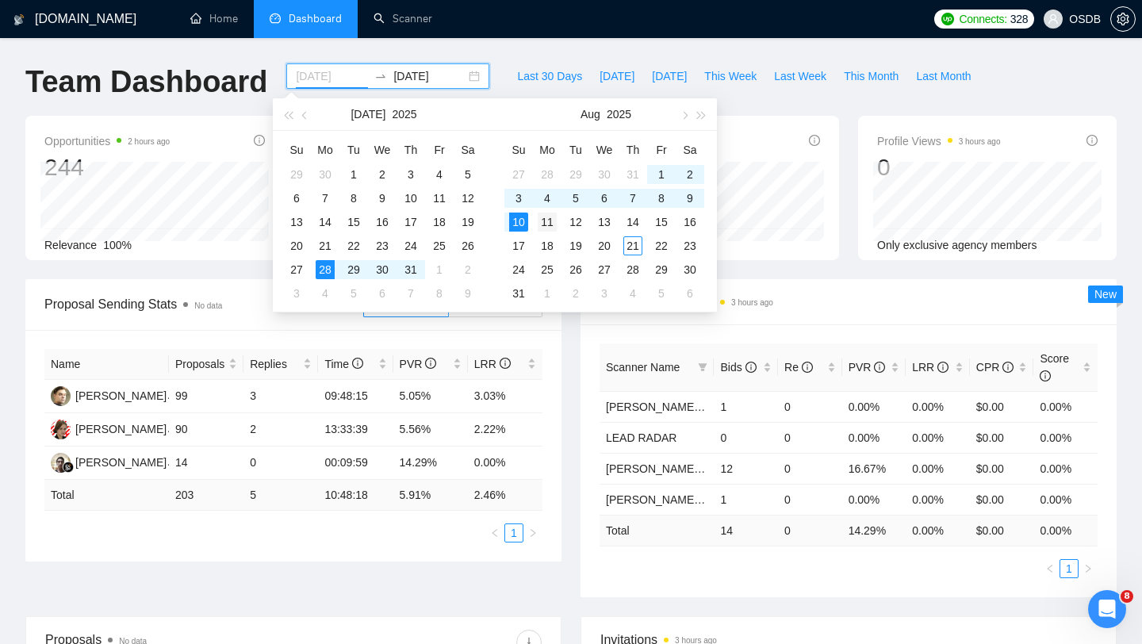
type input "[DATE]"
click at [546, 217] on div "11" at bounding box center [547, 222] width 19 height 19
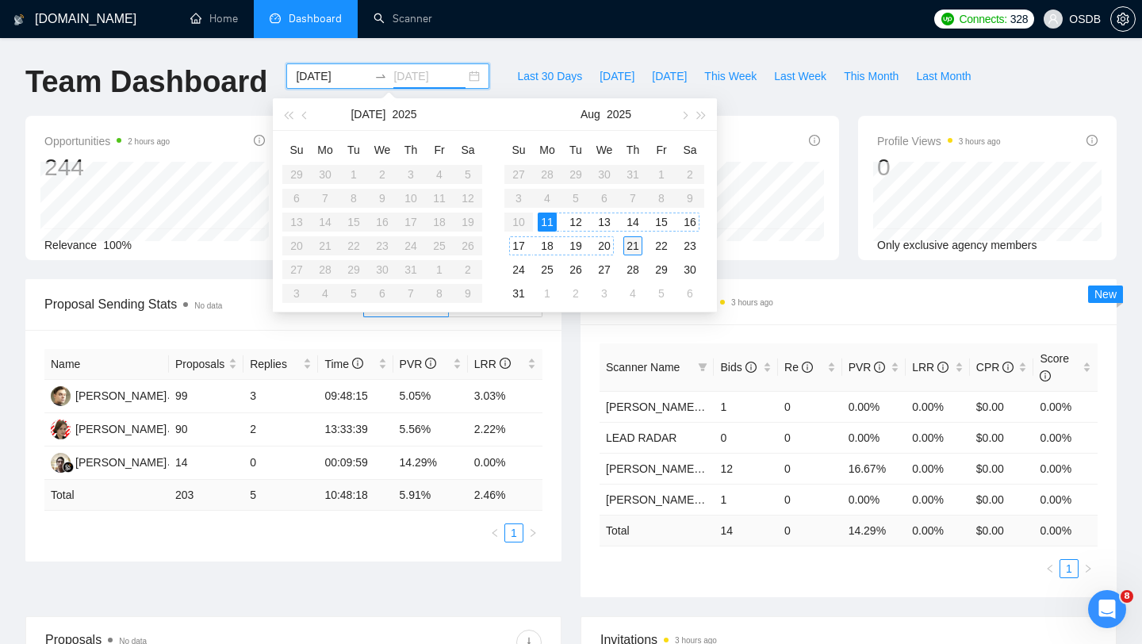
type input "[DATE]"
click at [633, 244] on div "21" at bounding box center [632, 245] width 19 height 19
